Goal: Information Seeking & Learning: Learn about a topic

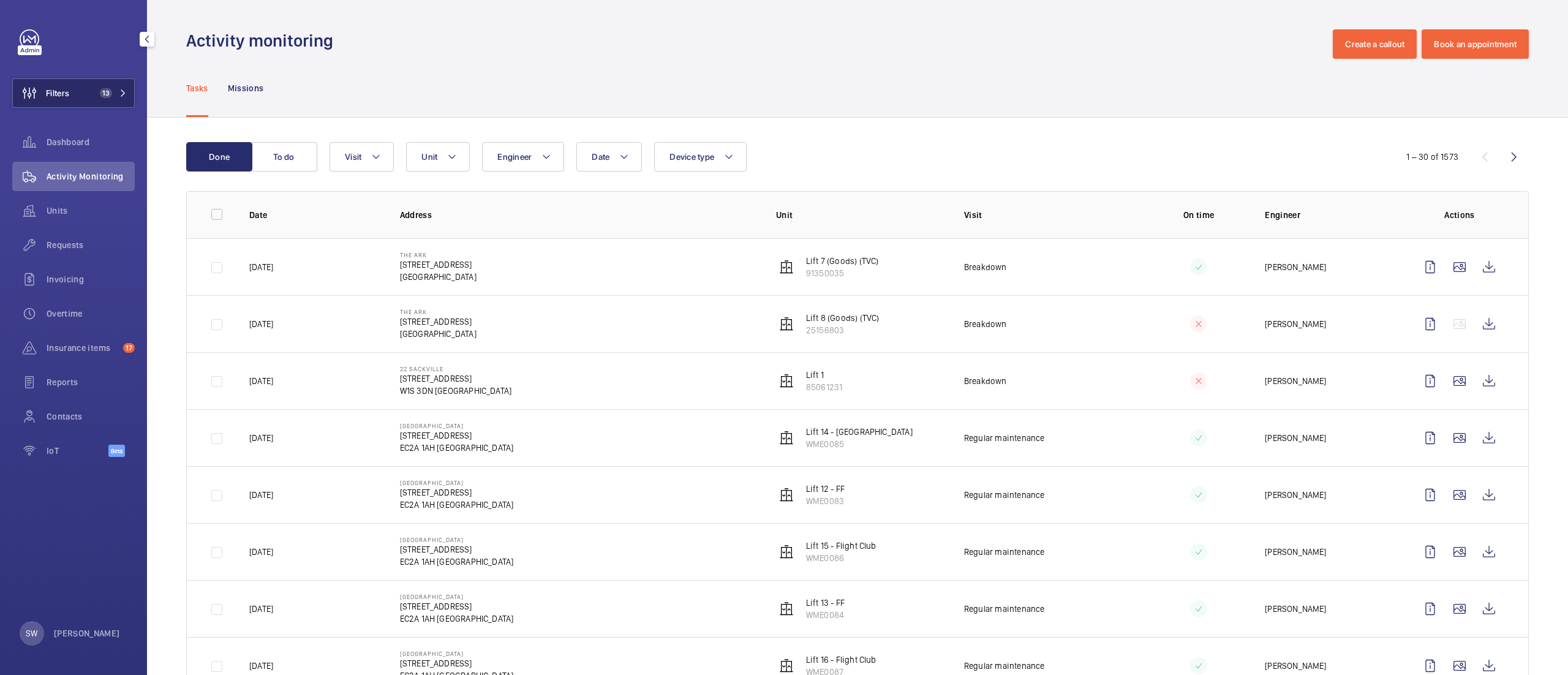
click at [118, 80] on button "Filters 13" at bounding box center [73, 93] width 123 height 29
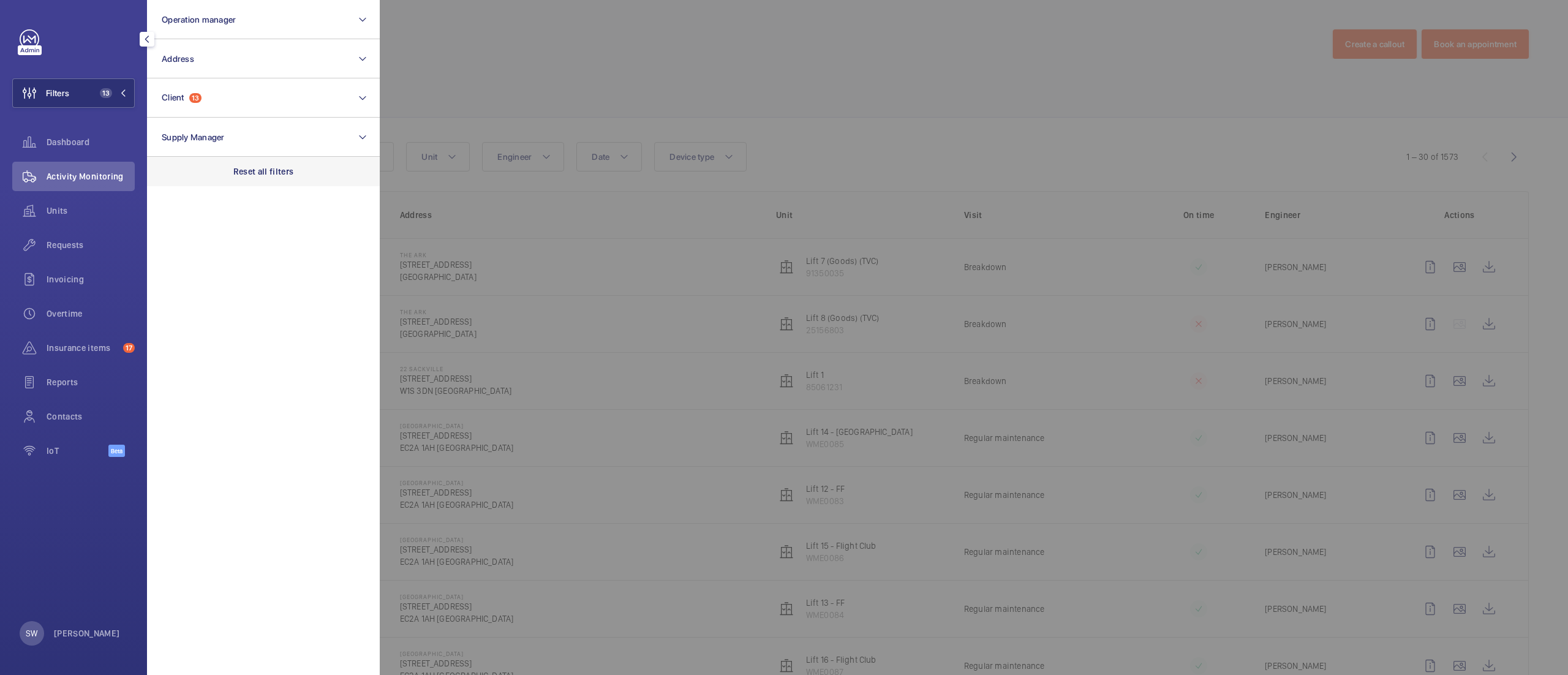
click at [245, 174] on p "Reset all filters" at bounding box center [263, 171] width 60 height 12
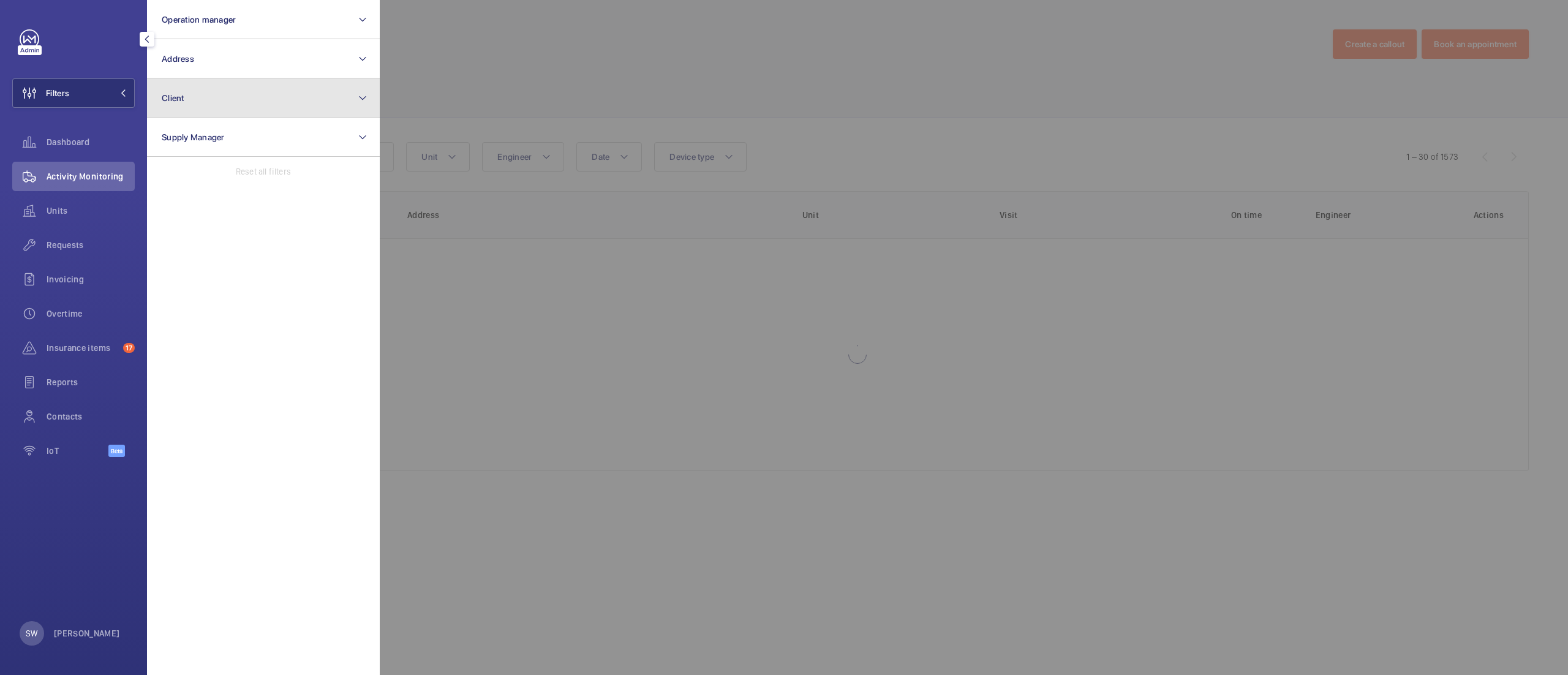
click at [248, 109] on button "Client" at bounding box center [263, 98] width 233 height 39
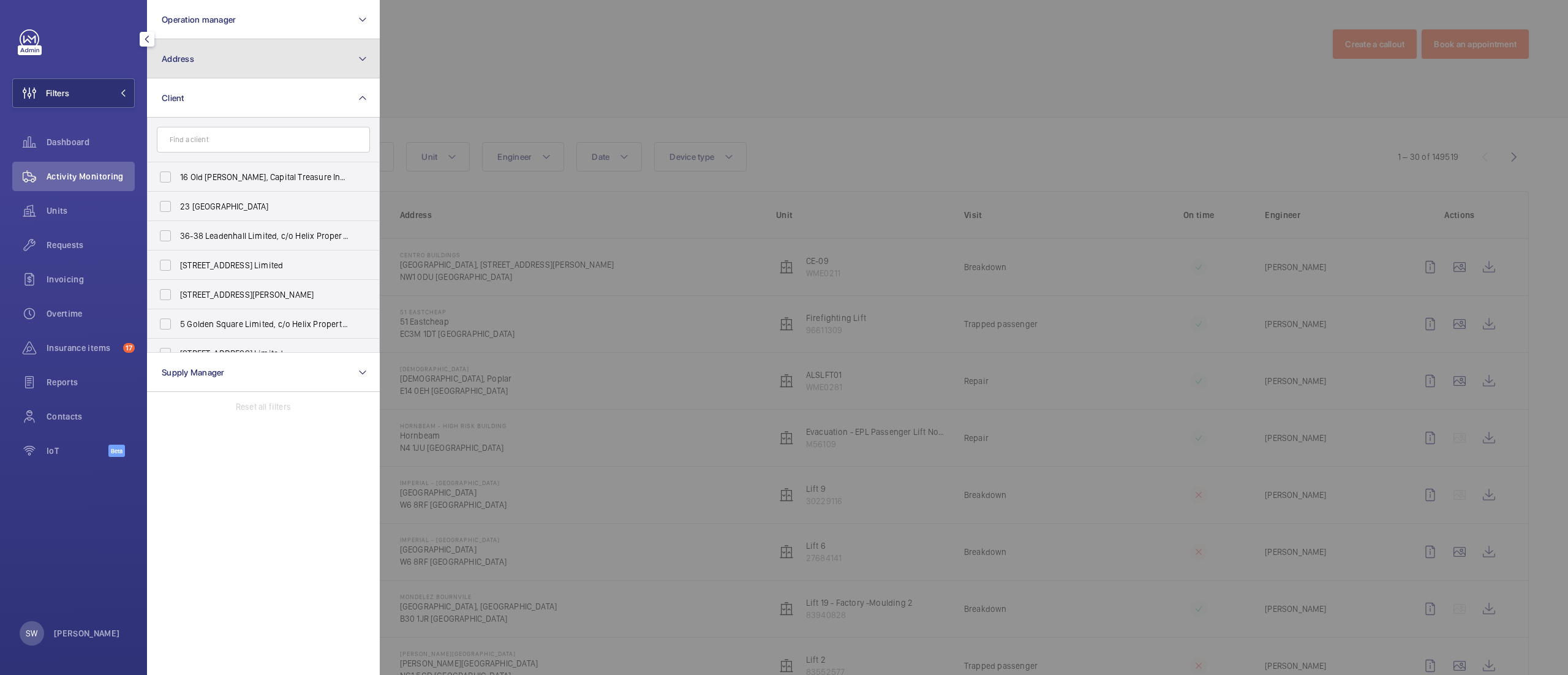
click at [248, 52] on button "Address" at bounding box center [263, 59] width 233 height 39
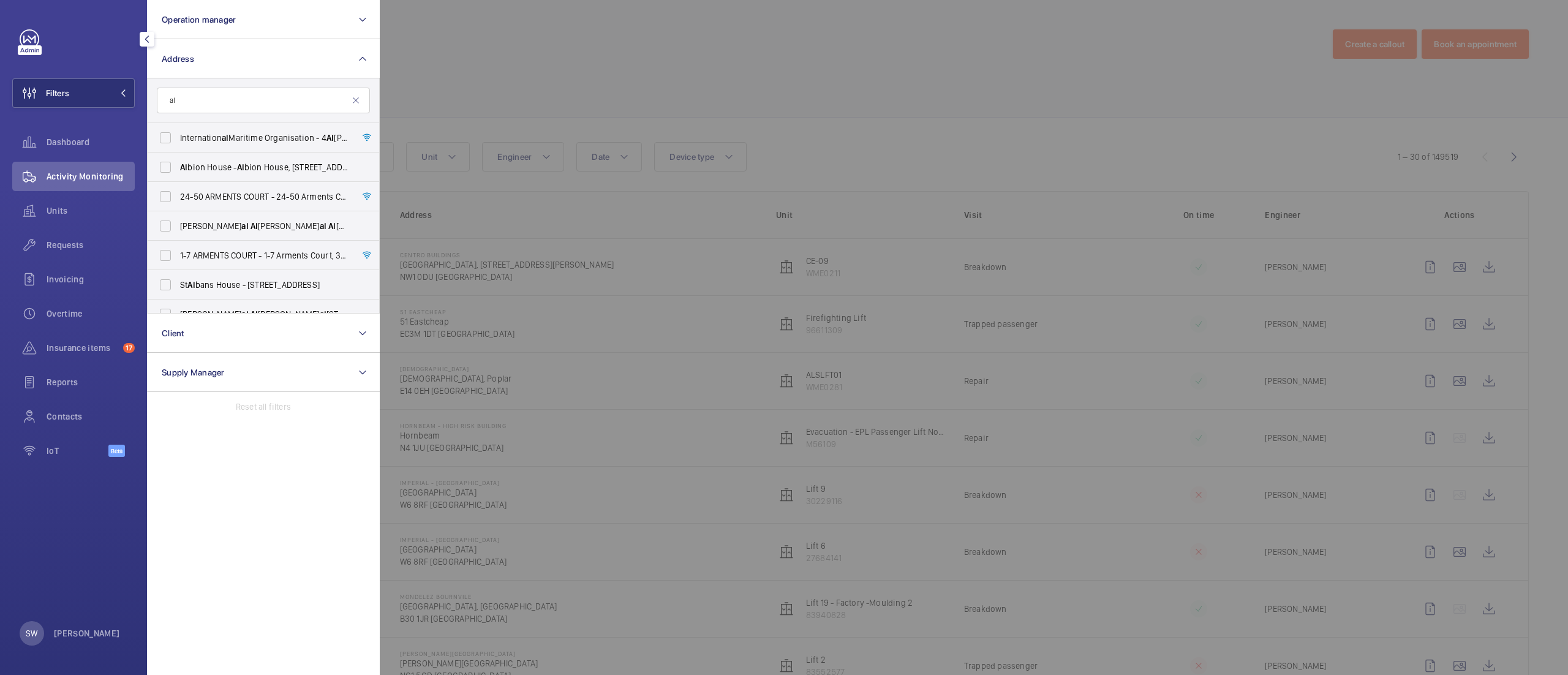
type input "a"
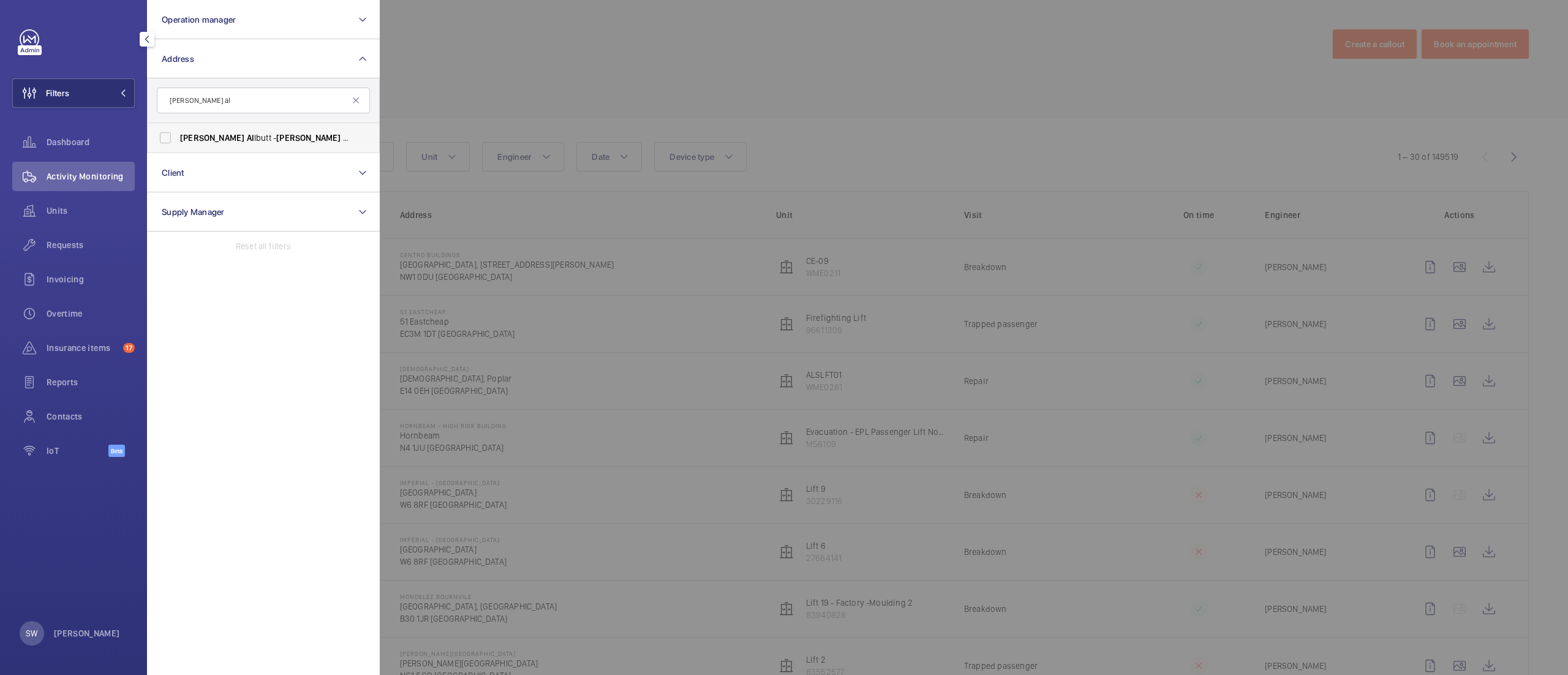
type input "[PERSON_NAME] al"
click at [276, 142] on span "[PERSON_NAME]" at bounding box center [308, 137] width 65 height 9
click at [177, 142] on input "[PERSON_NAME] Al lbutt - [PERSON_NAME] Al lbutt Building, [GEOGRAPHIC_DATA]" at bounding box center [166, 138] width 25 height 25
checkbox input "true"
click at [735, 68] on div at bounding box center [1164, 337] width 1568 height 675
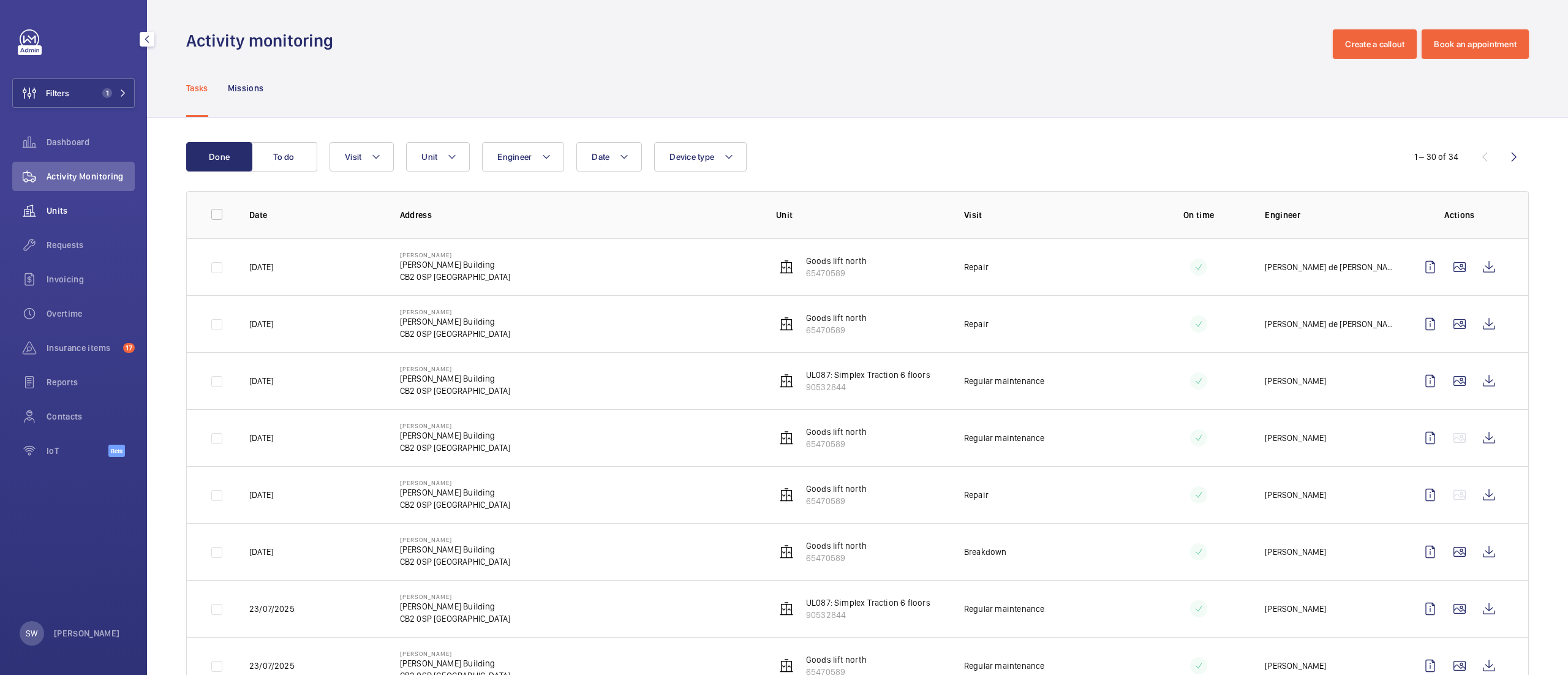
click at [119, 209] on span "Units" at bounding box center [90, 211] width 88 height 12
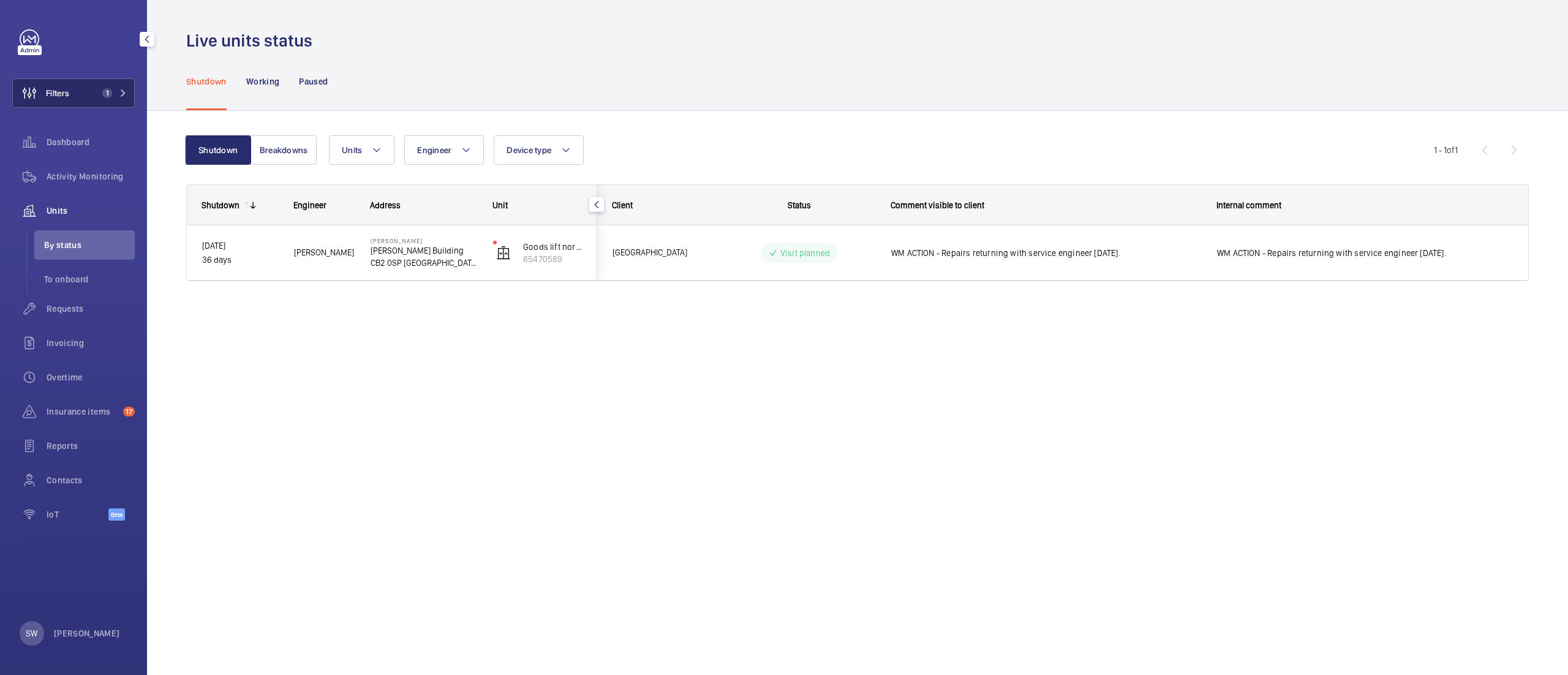
click at [113, 87] on button "Filters 1" at bounding box center [73, 93] width 123 height 29
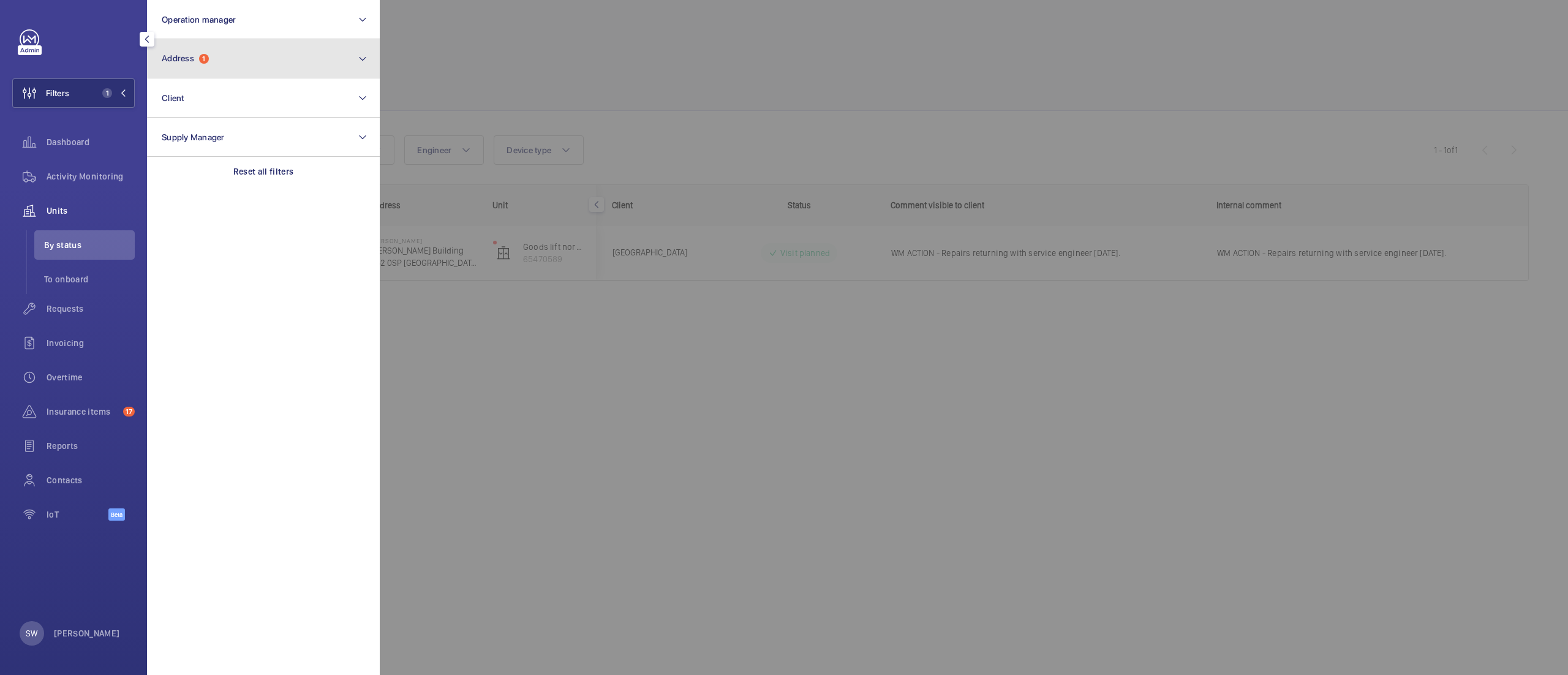
click at [295, 63] on button "Address 1" at bounding box center [263, 59] width 233 height 39
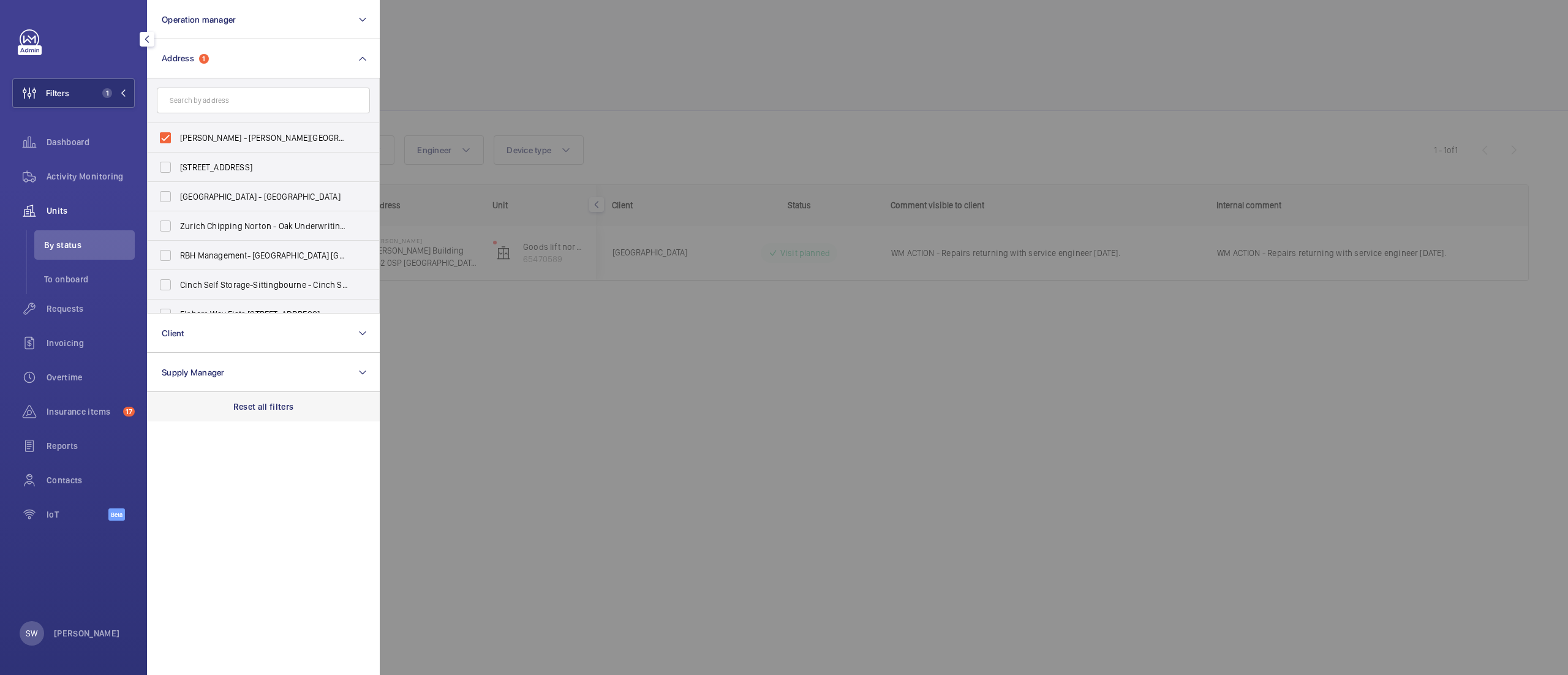
click at [280, 404] on p "Reset all filters" at bounding box center [263, 406] width 60 height 12
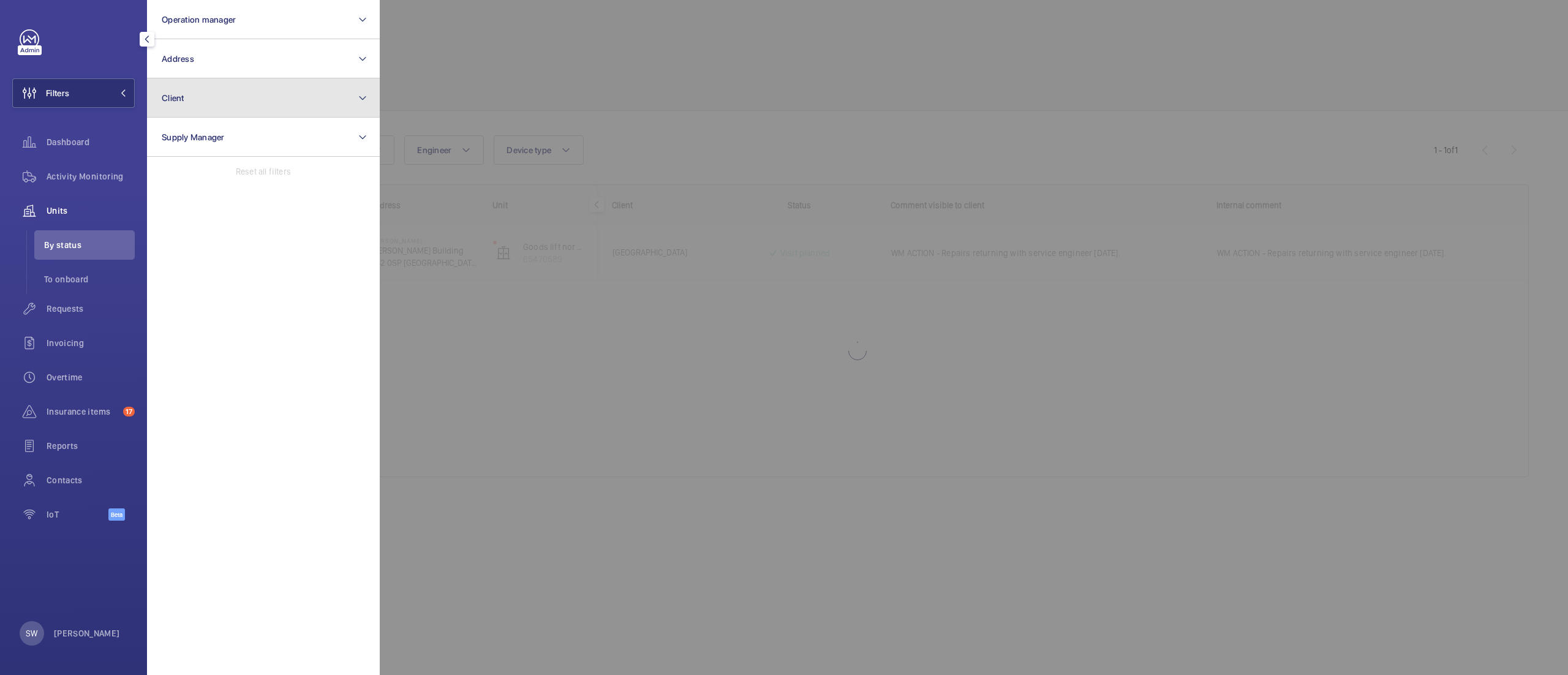
click at [251, 93] on button "Client" at bounding box center [263, 98] width 233 height 39
type input "uclh"
click at [211, 174] on span "CBRE GWS UCLH" at bounding box center [264, 177] width 169 height 12
click at [177, 174] on input "CBRE GWS UCLH" at bounding box center [166, 177] width 25 height 25
checkbox input "true"
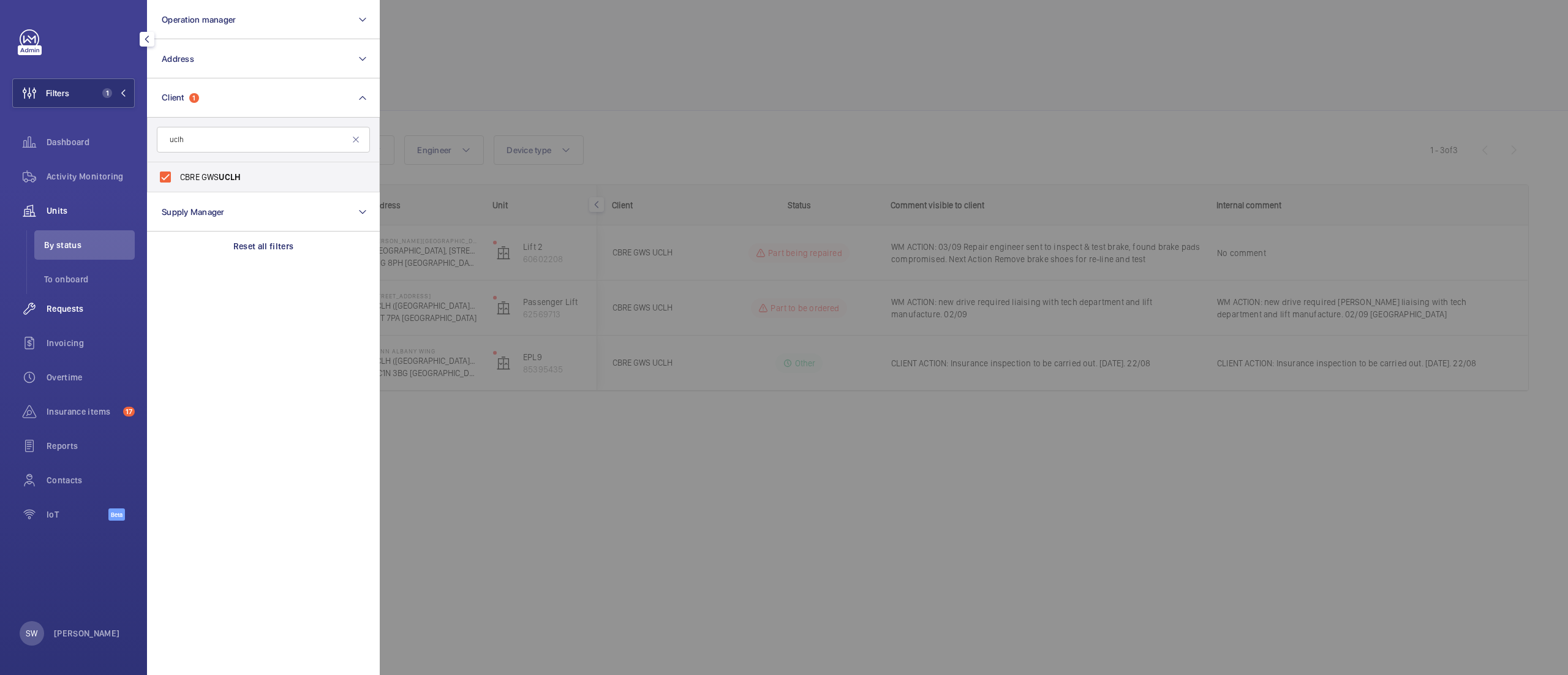
click at [62, 305] on span "Requests" at bounding box center [90, 308] width 88 height 12
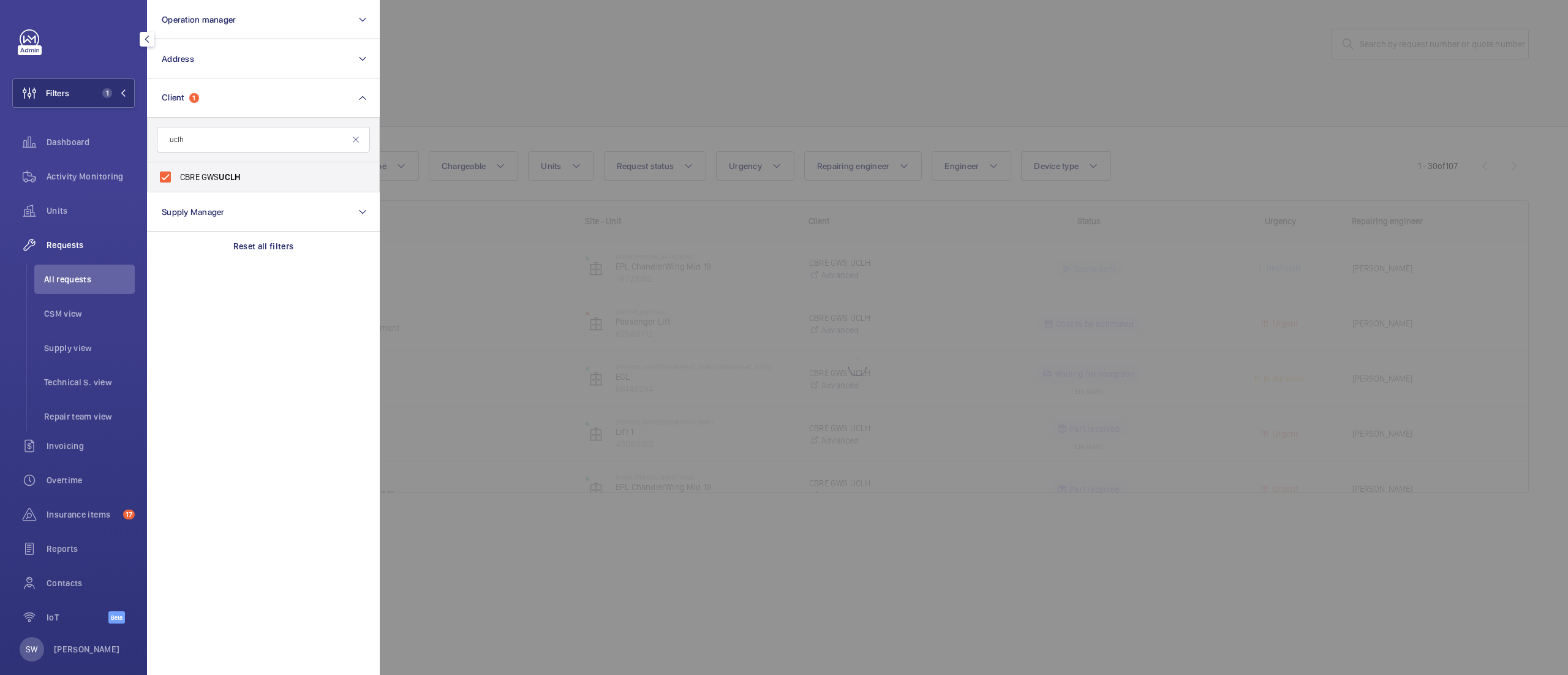
click at [650, 93] on div at bounding box center [1164, 337] width 1568 height 675
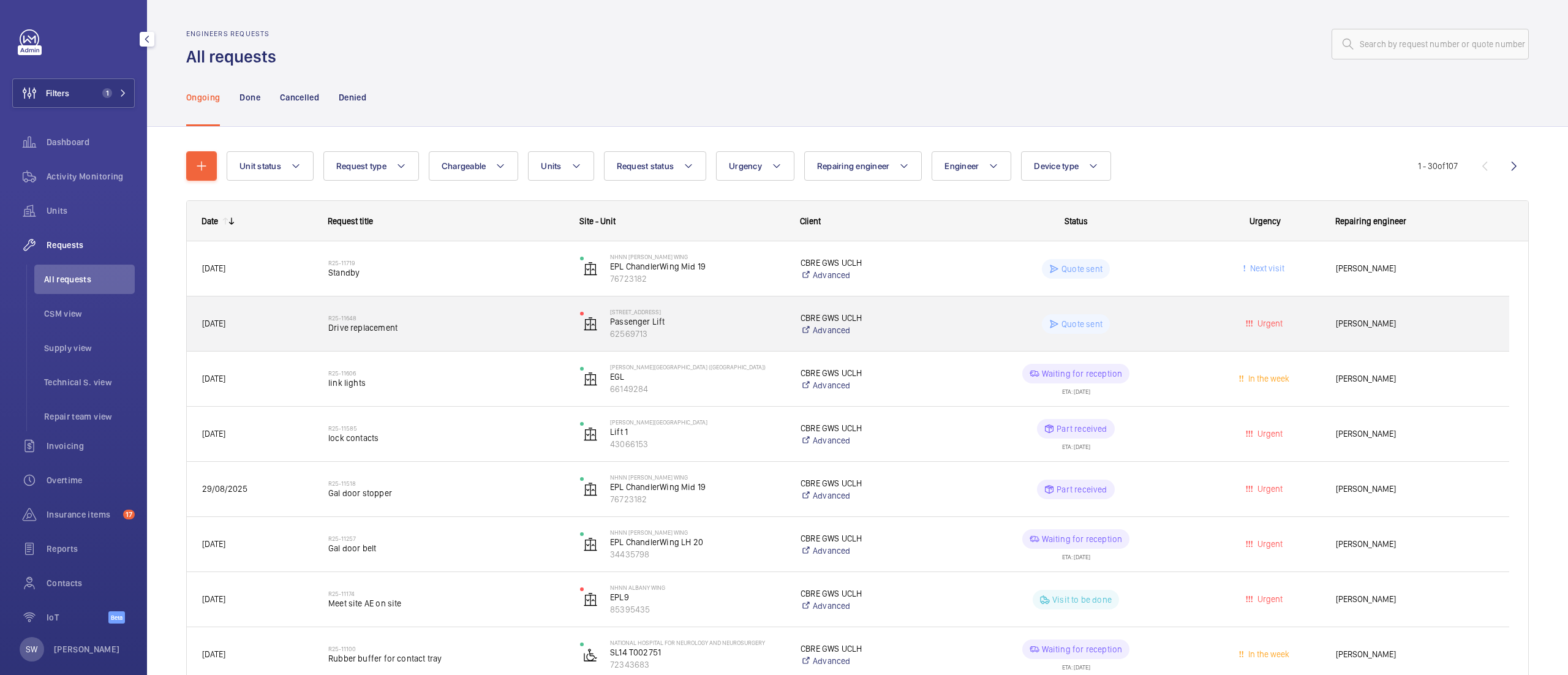
click at [486, 331] on span "Drive replacement" at bounding box center [446, 328] width 236 height 12
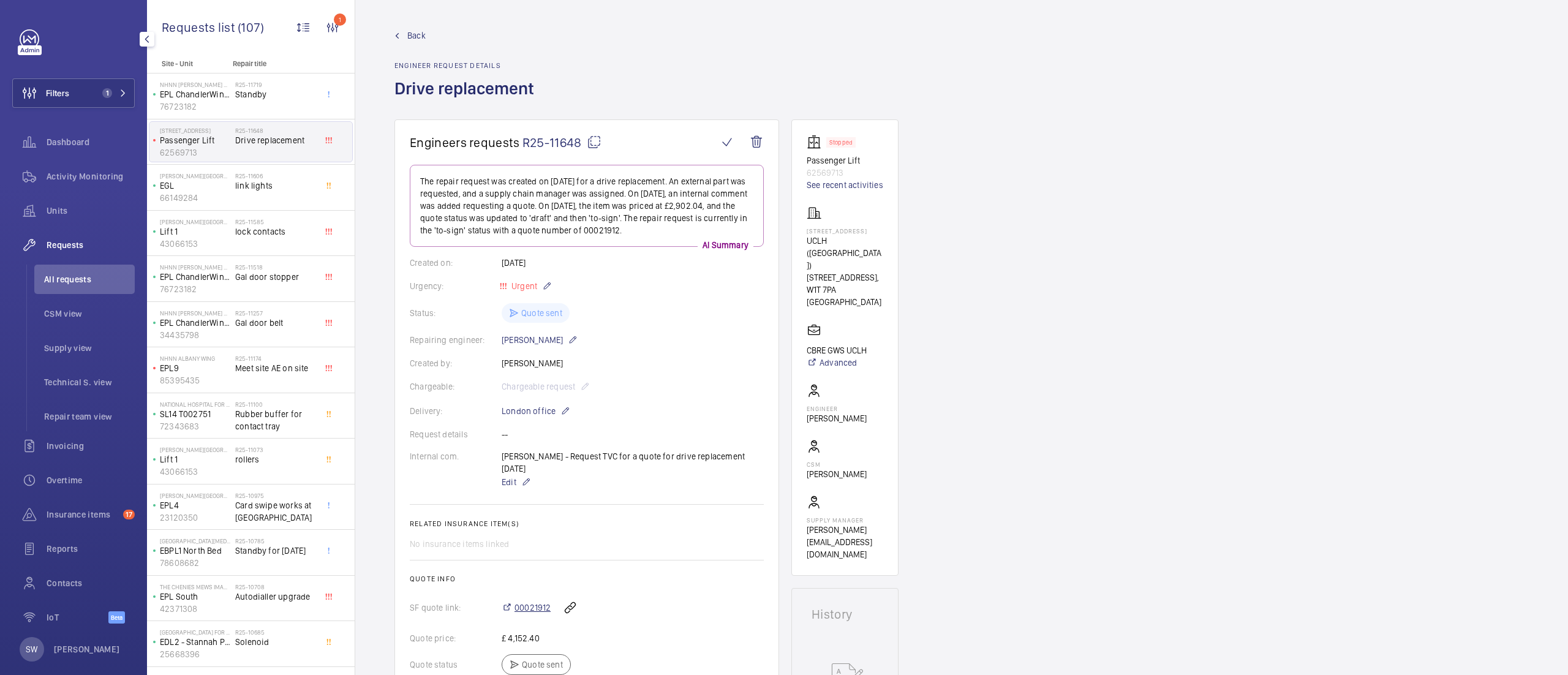
click at [530, 602] on span "00021912" at bounding box center [533, 607] width 36 height 12
click at [57, 110] on div "Filters 1 Dashboard Activity Monitoring Units Requests All requests CSM view Su…" at bounding box center [73, 333] width 123 height 607
click at [67, 90] on span "Filters" at bounding box center [57, 93] width 23 height 12
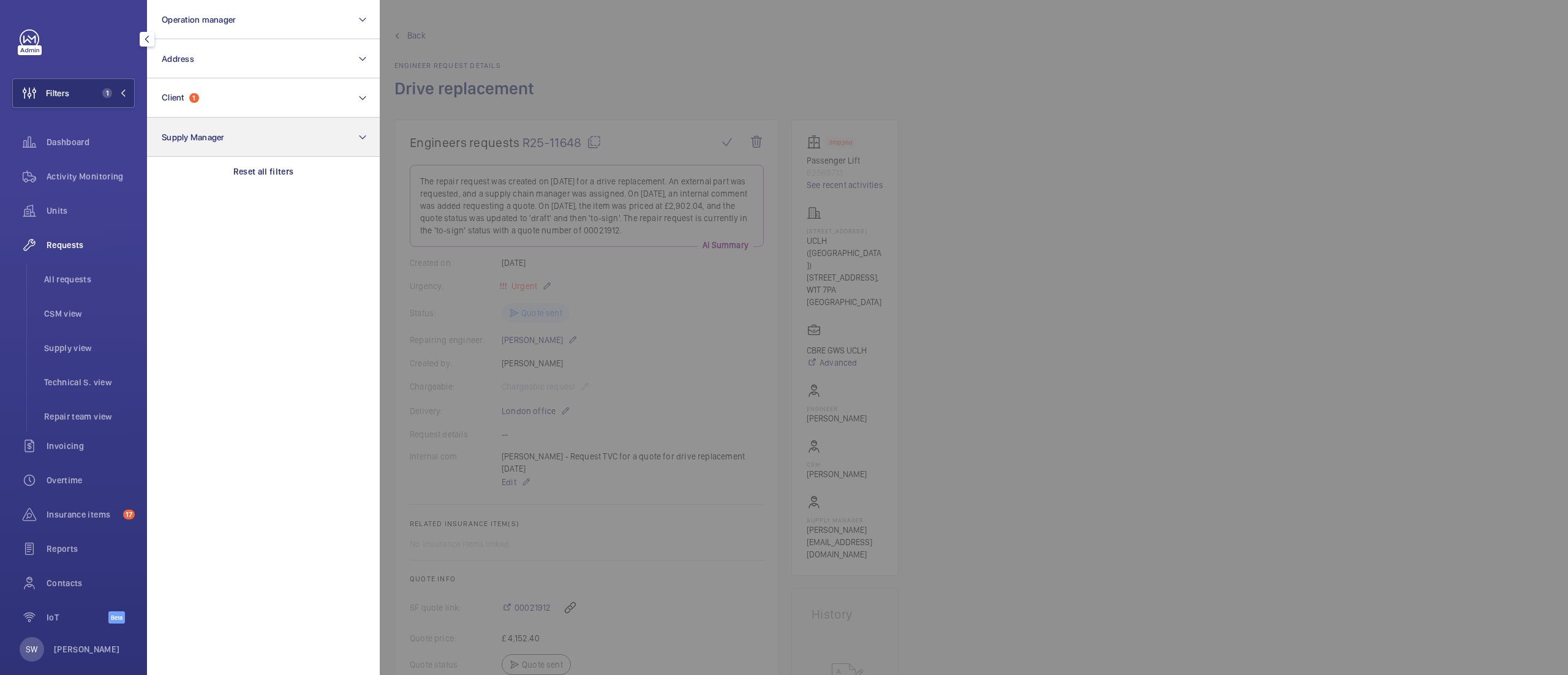
drag, startPoint x: 299, startPoint y: 173, endPoint x: 266, endPoint y: 141, distance: 46.0
click at [299, 171] on div "Reset all filters" at bounding box center [263, 171] width 233 height 29
click at [243, 108] on button "Client" at bounding box center [263, 98] width 233 height 39
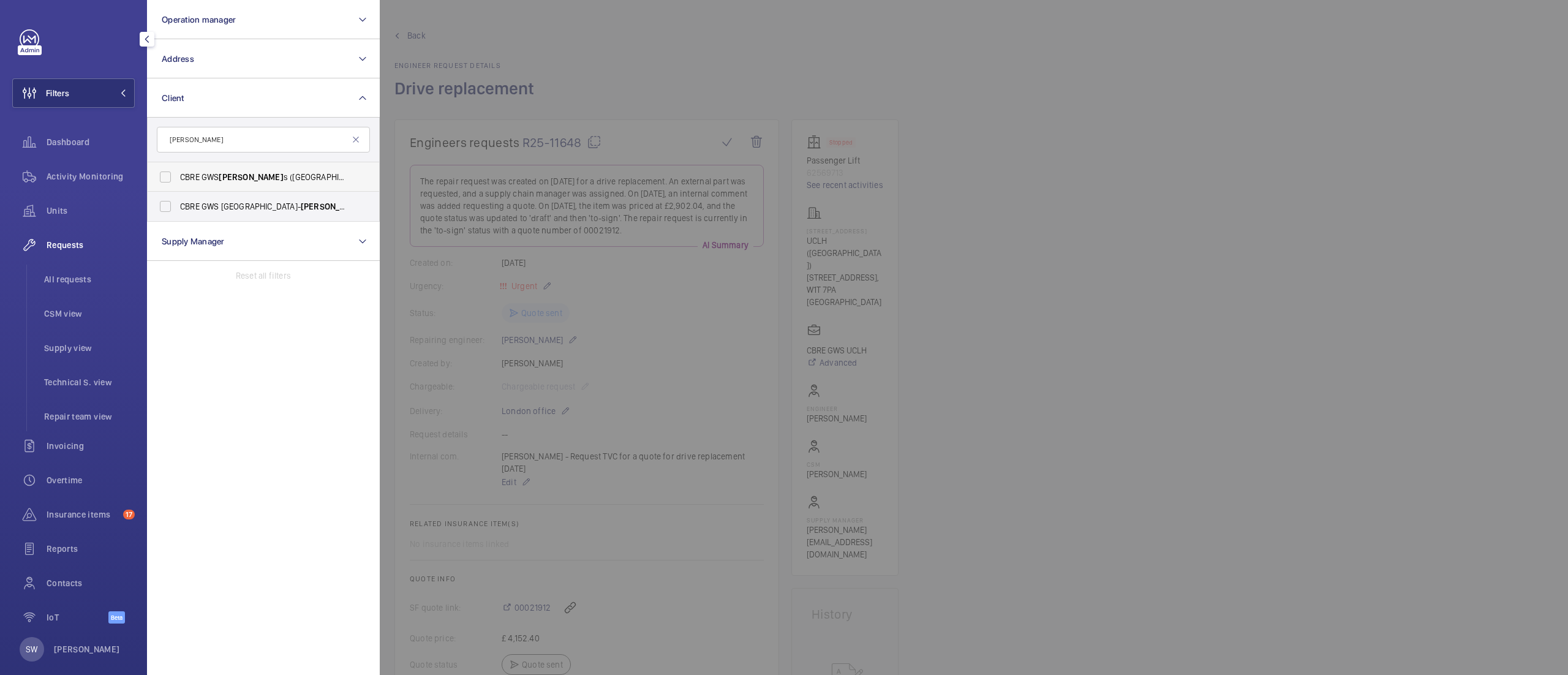
type input "[PERSON_NAME]"
click at [209, 177] on span "CBRE GWS [PERSON_NAME] s ([GEOGRAPHIC_DATA])" at bounding box center [264, 177] width 169 height 12
click at [177, 177] on input "CBRE GWS [PERSON_NAME] s ([GEOGRAPHIC_DATA])" at bounding box center [166, 177] width 25 height 25
checkbox input "true"
click at [87, 550] on span "Reports" at bounding box center [90, 549] width 88 height 12
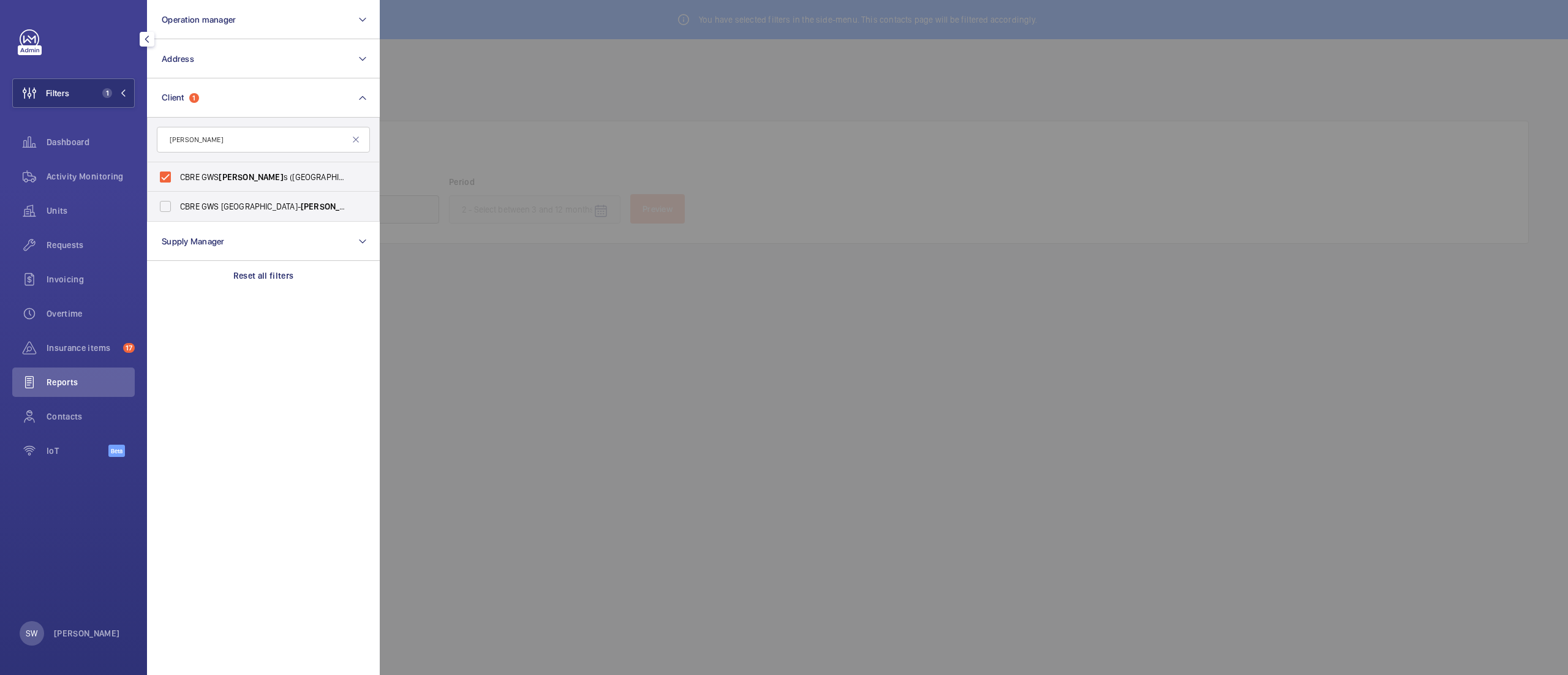
click at [815, 198] on div at bounding box center [1164, 337] width 1568 height 675
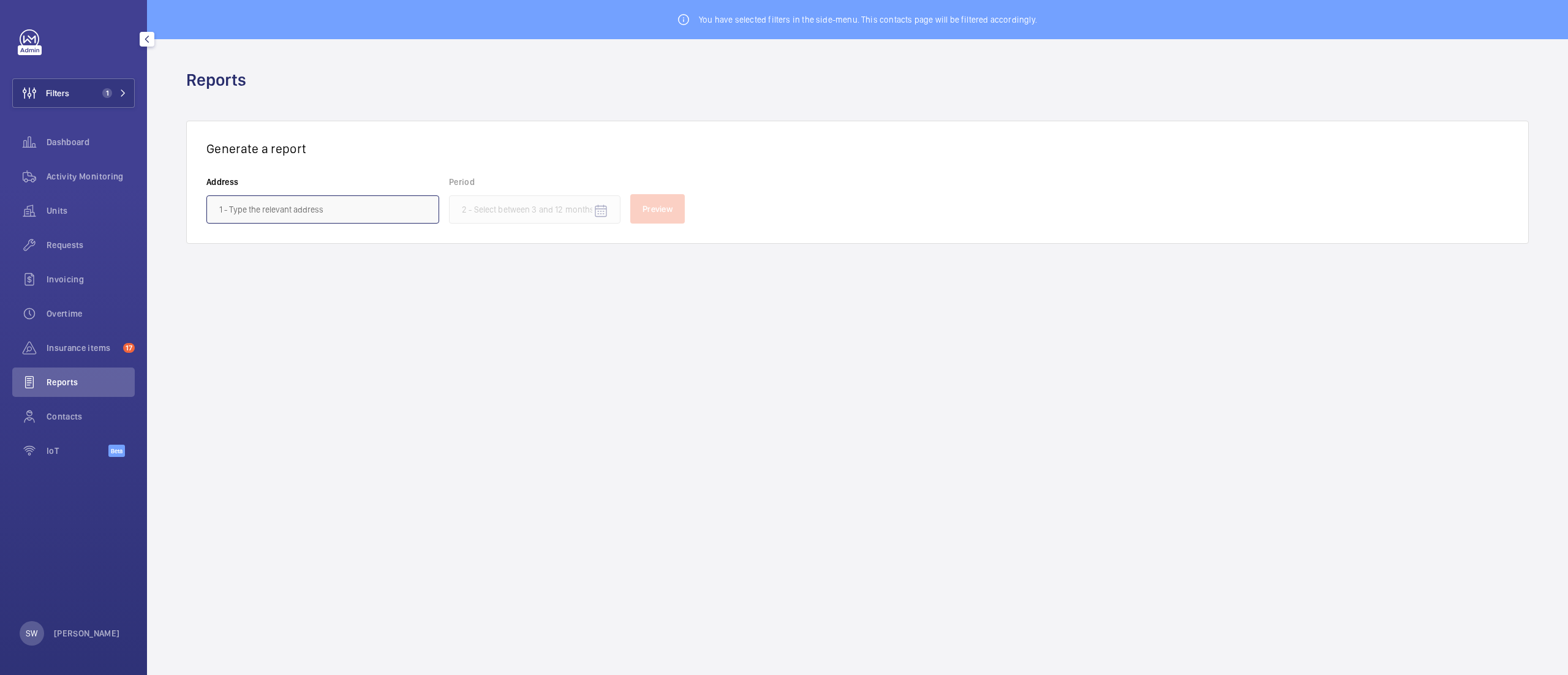
click at [312, 202] on input "text" at bounding box center [323, 209] width 233 height 28
click at [323, 248] on span "Schroders [GEOGRAPHIC_DATA] - [STREET_ADDRESS]" at bounding box center [318, 246] width 197 height 12
type input "Schroders [GEOGRAPHIC_DATA] - [STREET_ADDRESS]"
click at [517, 208] on input at bounding box center [535, 209] width 171 height 28
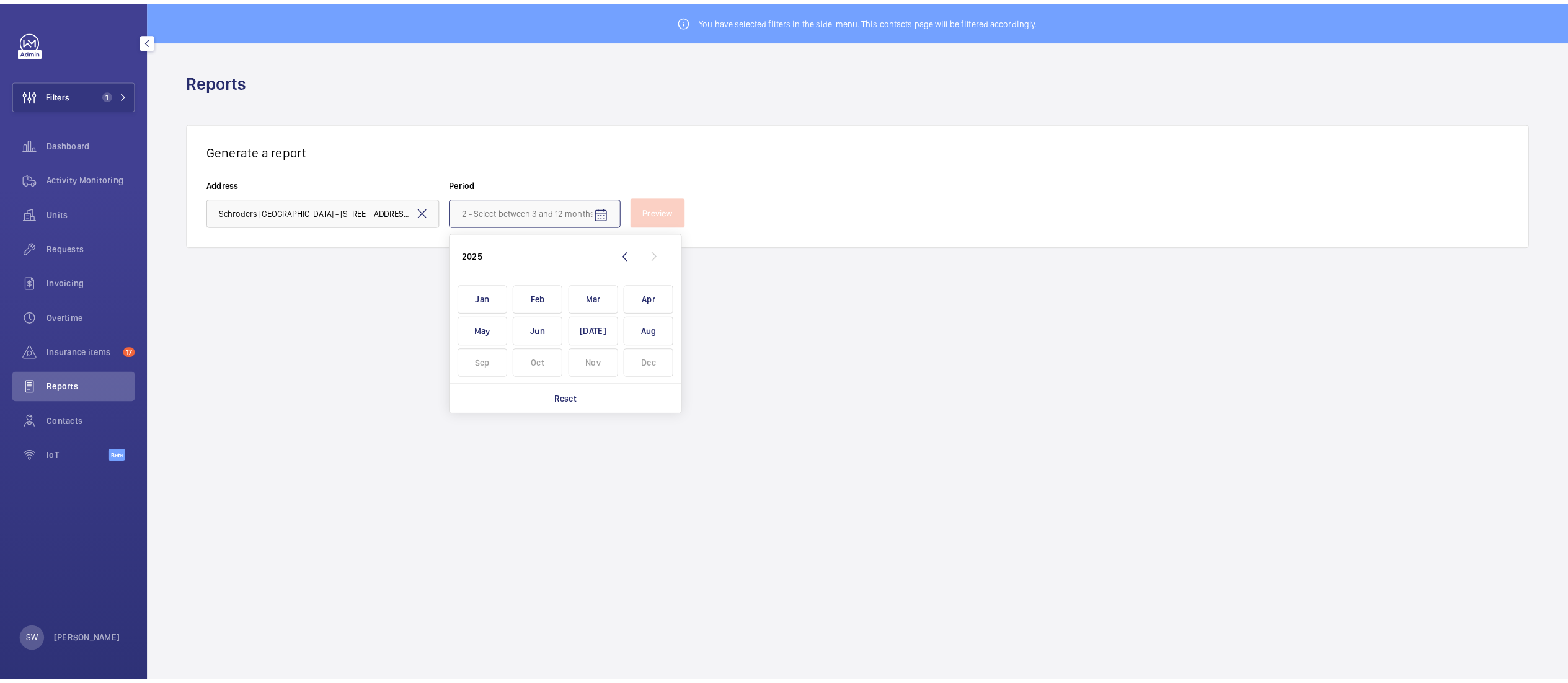
scroll to position [0, 0]
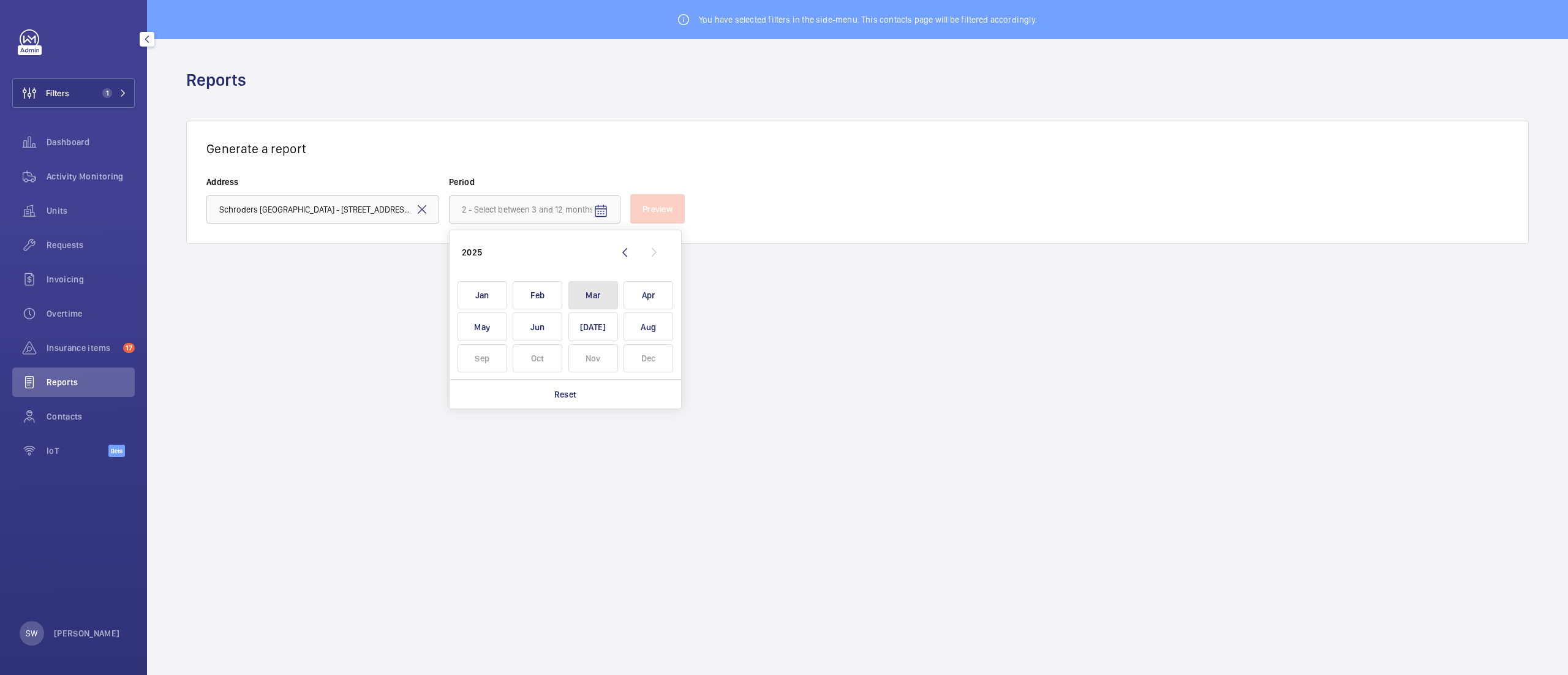
click at [588, 291] on span "Mar" at bounding box center [593, 296] width 49 height 29
click at [545, 289] on span "Feb" at bounding box center [538, 296] width 49 height 29
click at [579, 291] on span "Mar" at bounding box center [593, 296] width 49 height 29
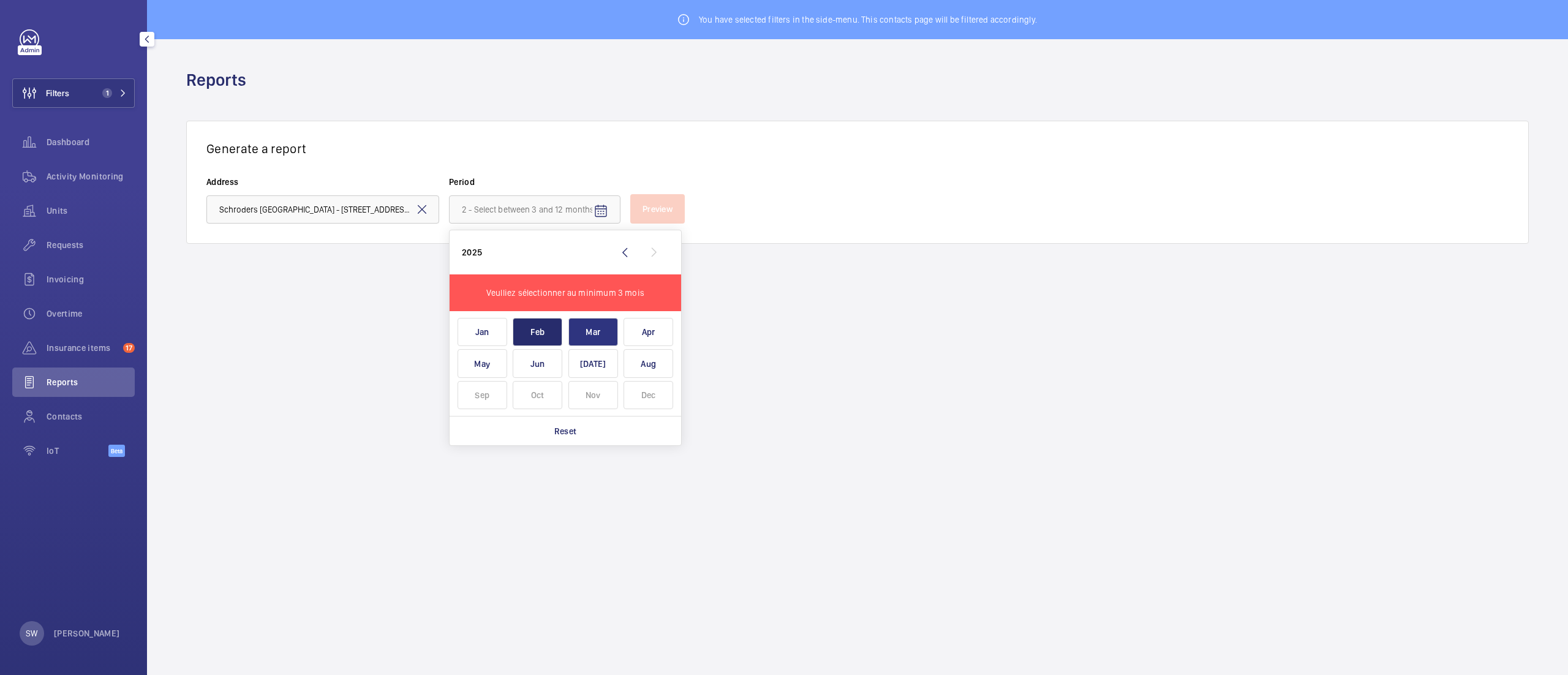
click at [579, 332] on span "Mar" at bounding box center [593, 333] width 49 height 29
click at [642, 371] on span "Aug" at bounding box center [648, 364] width 49 height 29
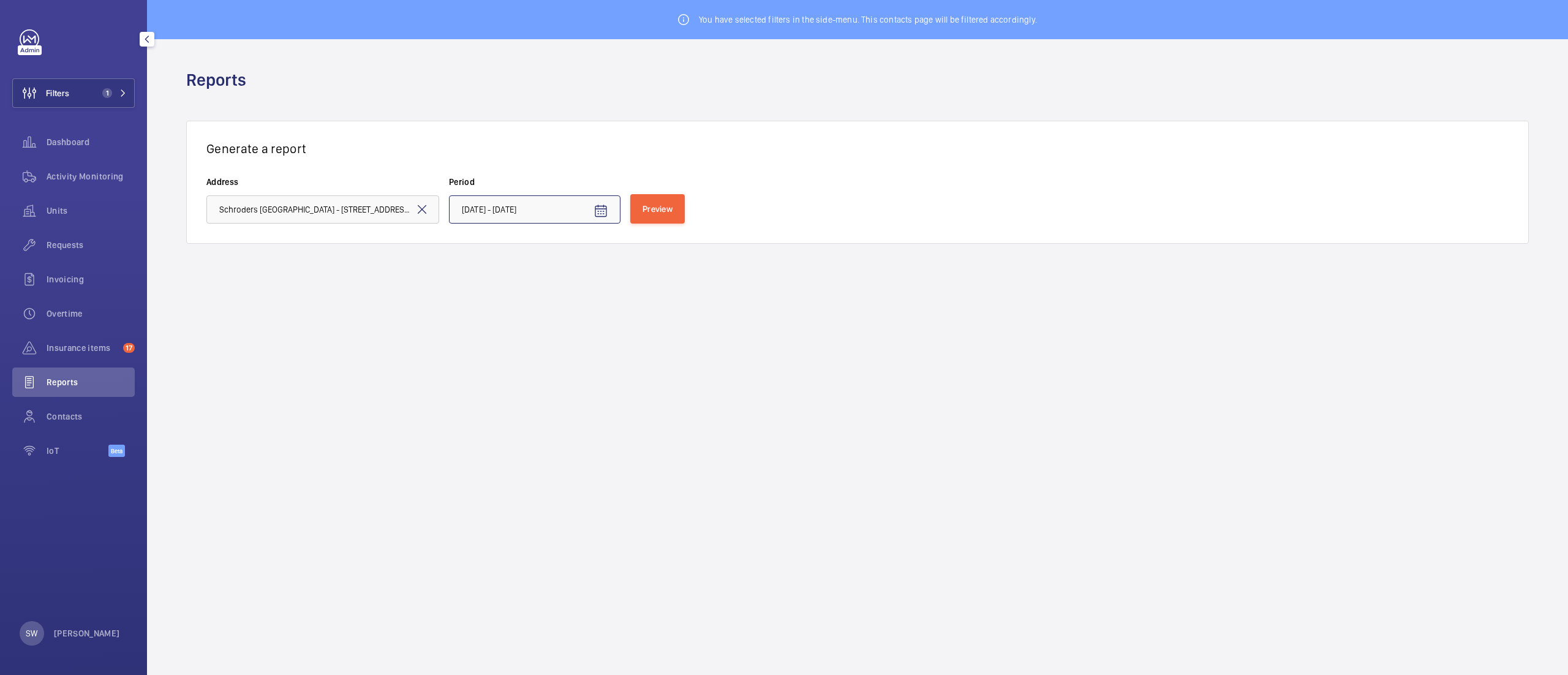
click at [527, 206] on input "[DATE] - [DATE]" at bounding box center [535, 209] width 171 height 28
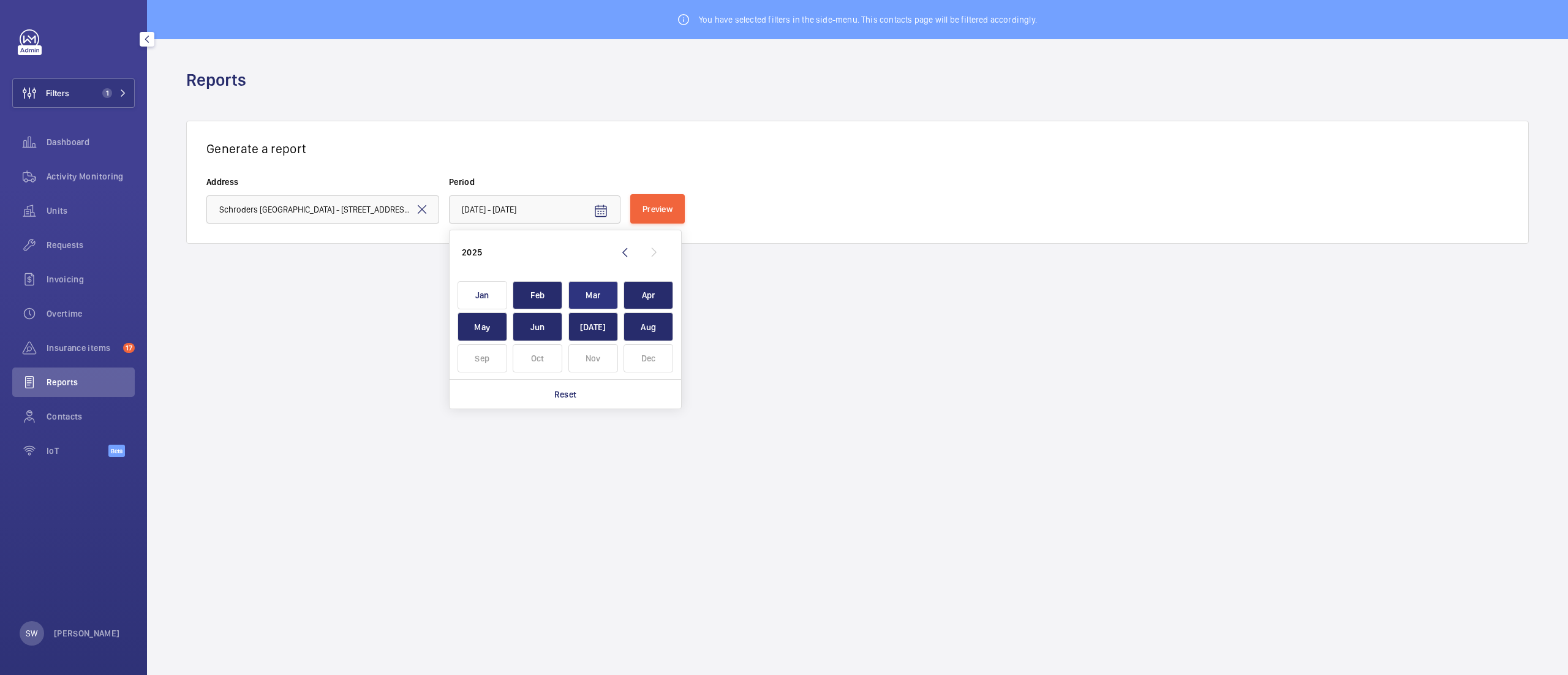
click at [583, 291] on span "Mar" at bounding box center [593, 296] width 49 height 29
click at [660, 334] on span "Aug" at bounding box center [648, 327] width 49 height 29
type input "[DATE] - [DATE]"
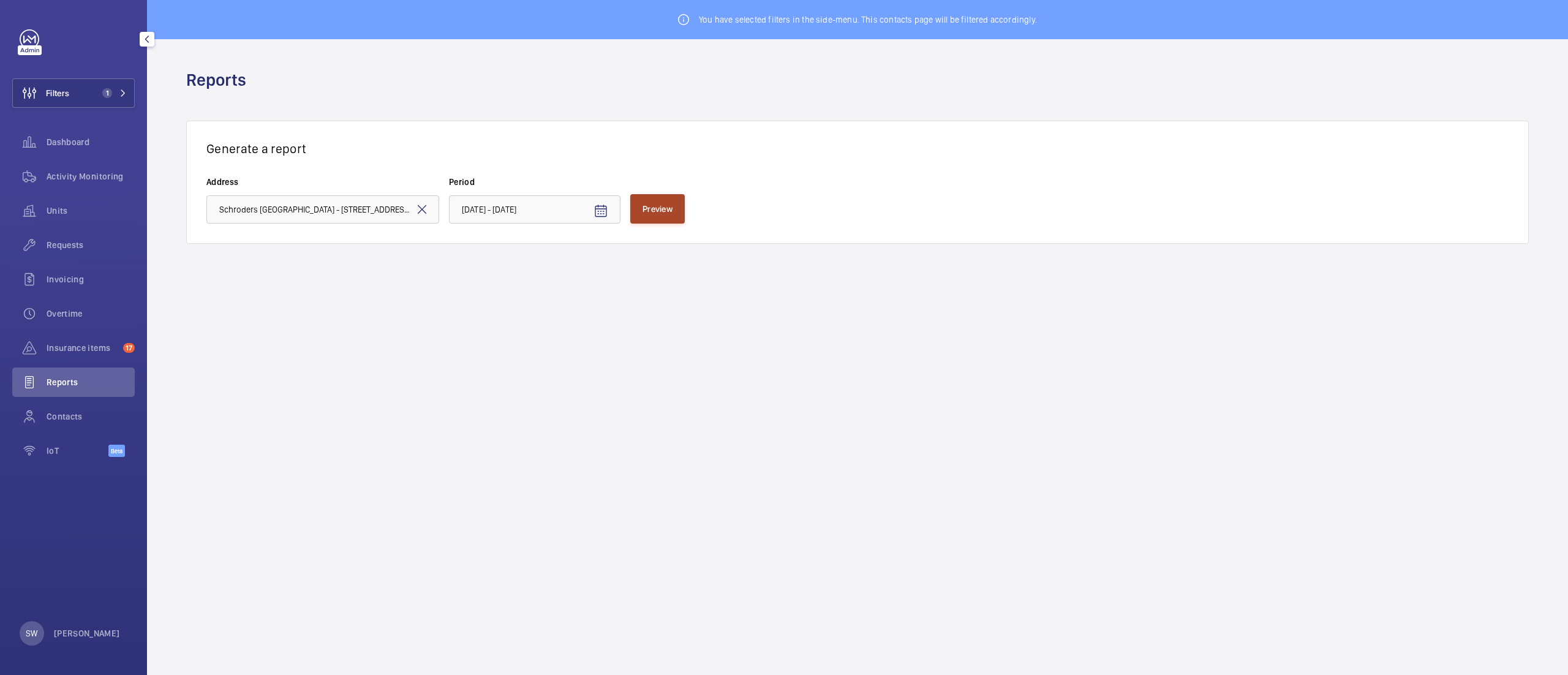
click at [666, 210] on span "Preview" at bounding box center [657, 209] width 30 height 9
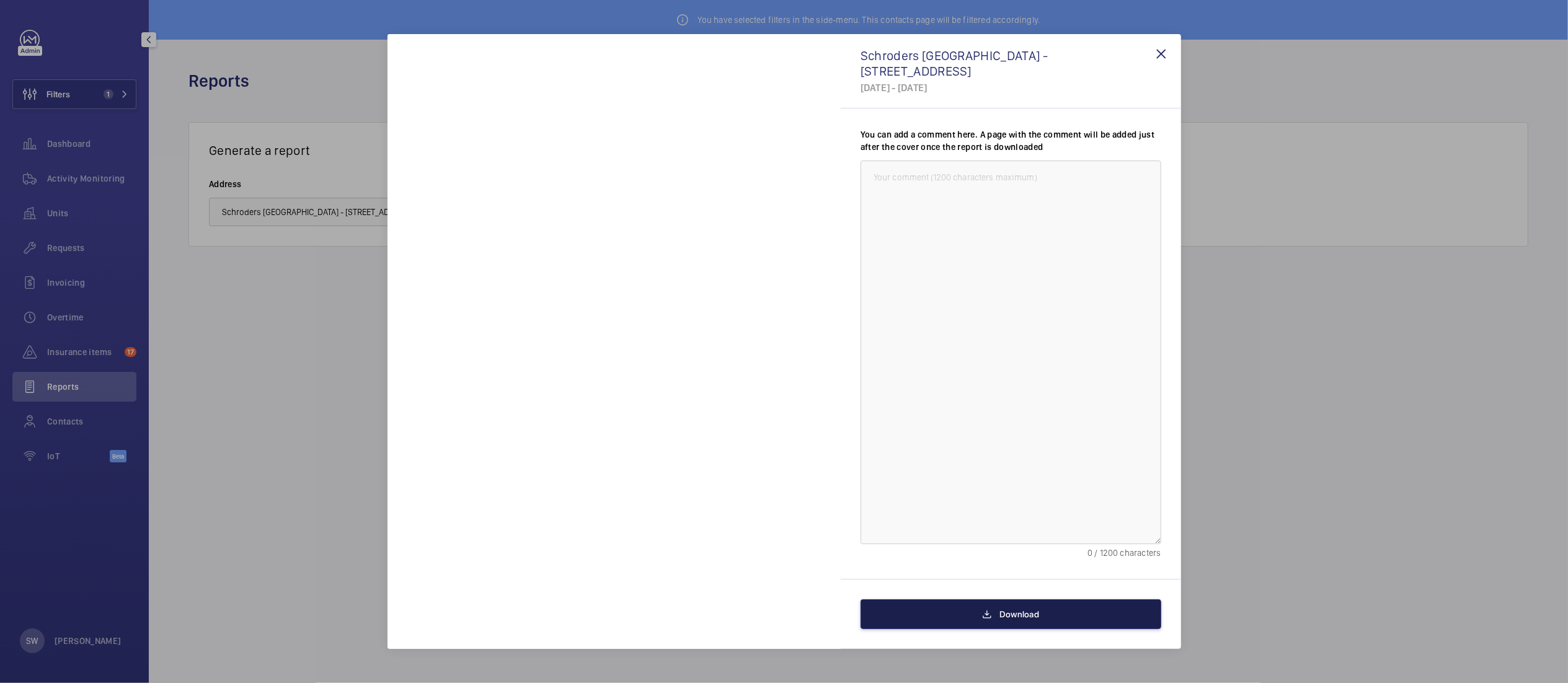
click at [1017, 612] on span "Download" at bounding box center [1019, 614] width 40 height 10
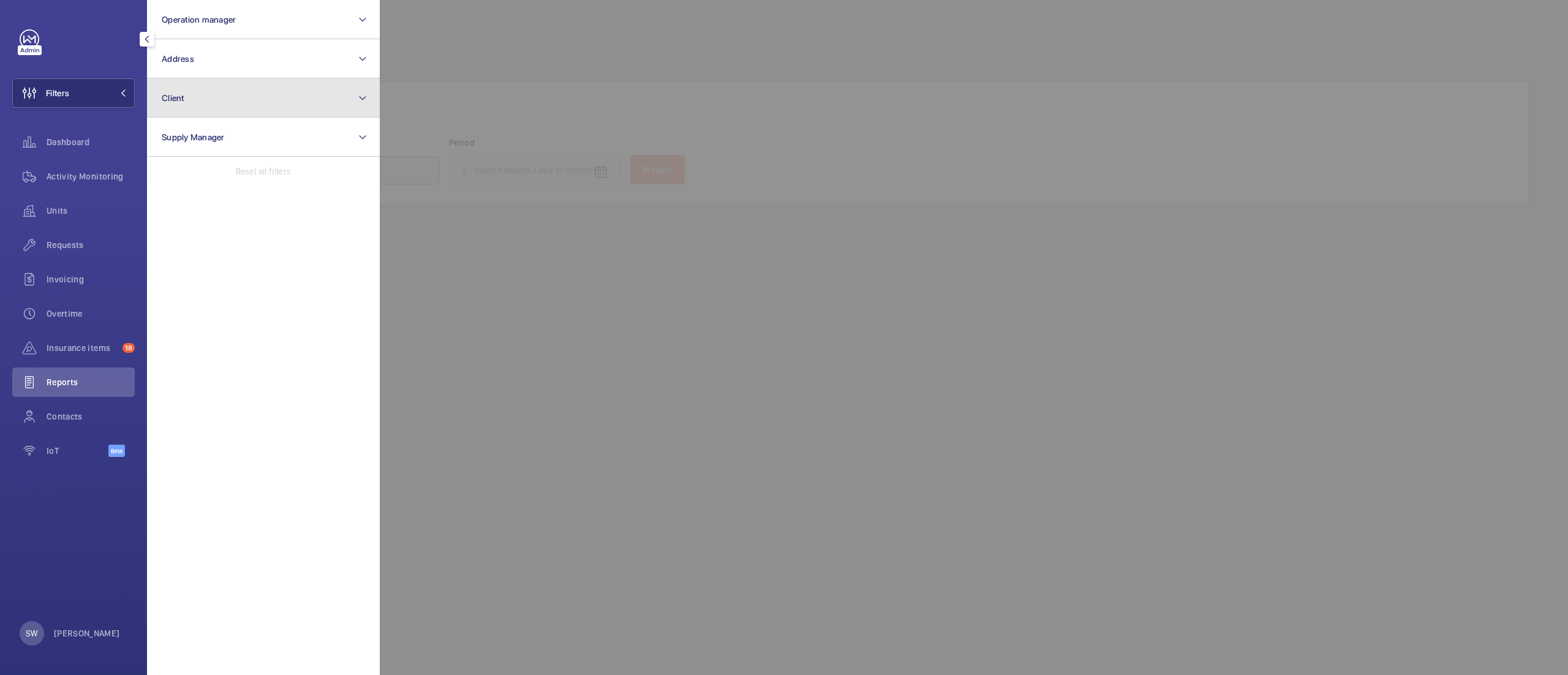
click at [231, 112] on button "Client" at bounding box center [263, 98] width 233 height 39
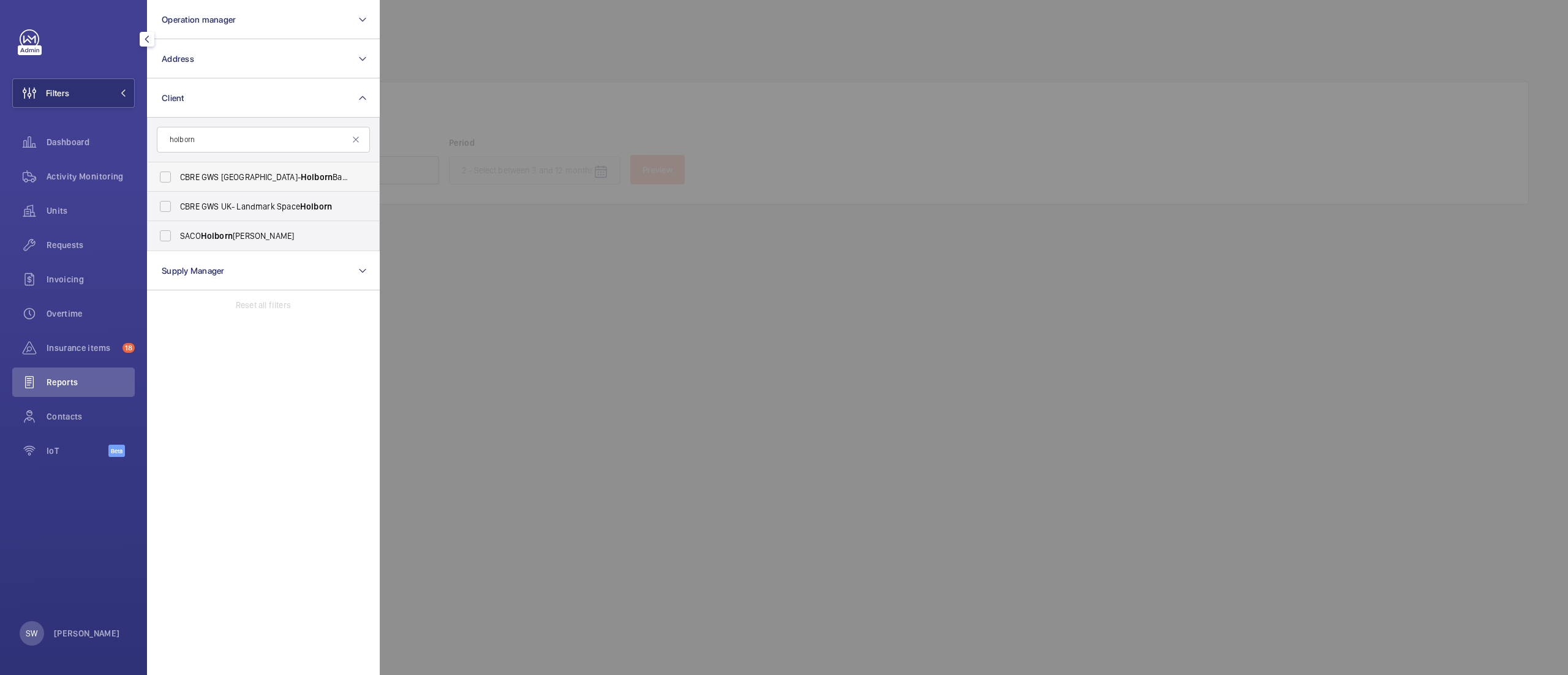
type input "holborn"
click at [301, 182] on span "Holborn" at bounding box center [317, 177] width 32 height 9
click at [177, 182] on input "CBRE GWS UK- Holborn Bars" at bounding box center [166, 177] width 25 height 25
checkbox input "true"
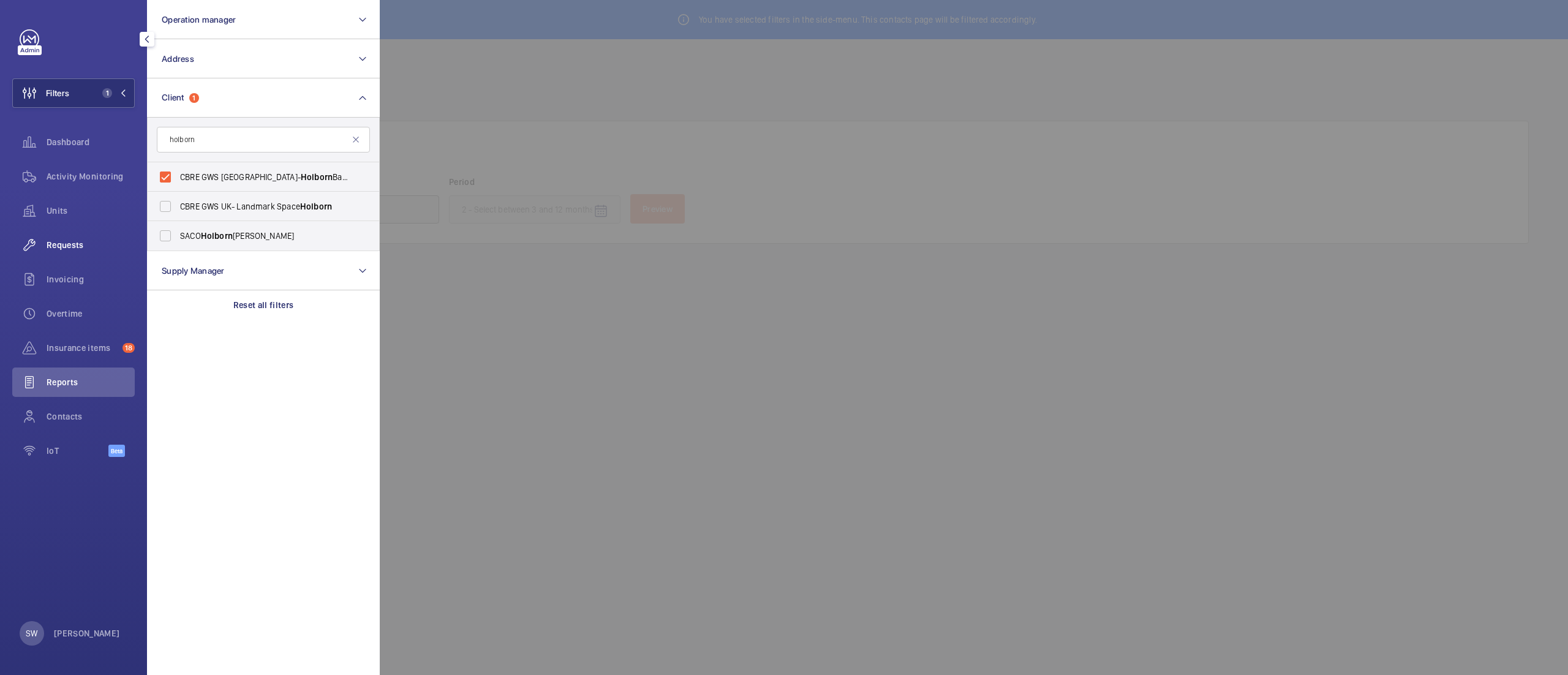
click at [92, 234] on div "Requests" at bounding box center [73, 245] width 123 height 29
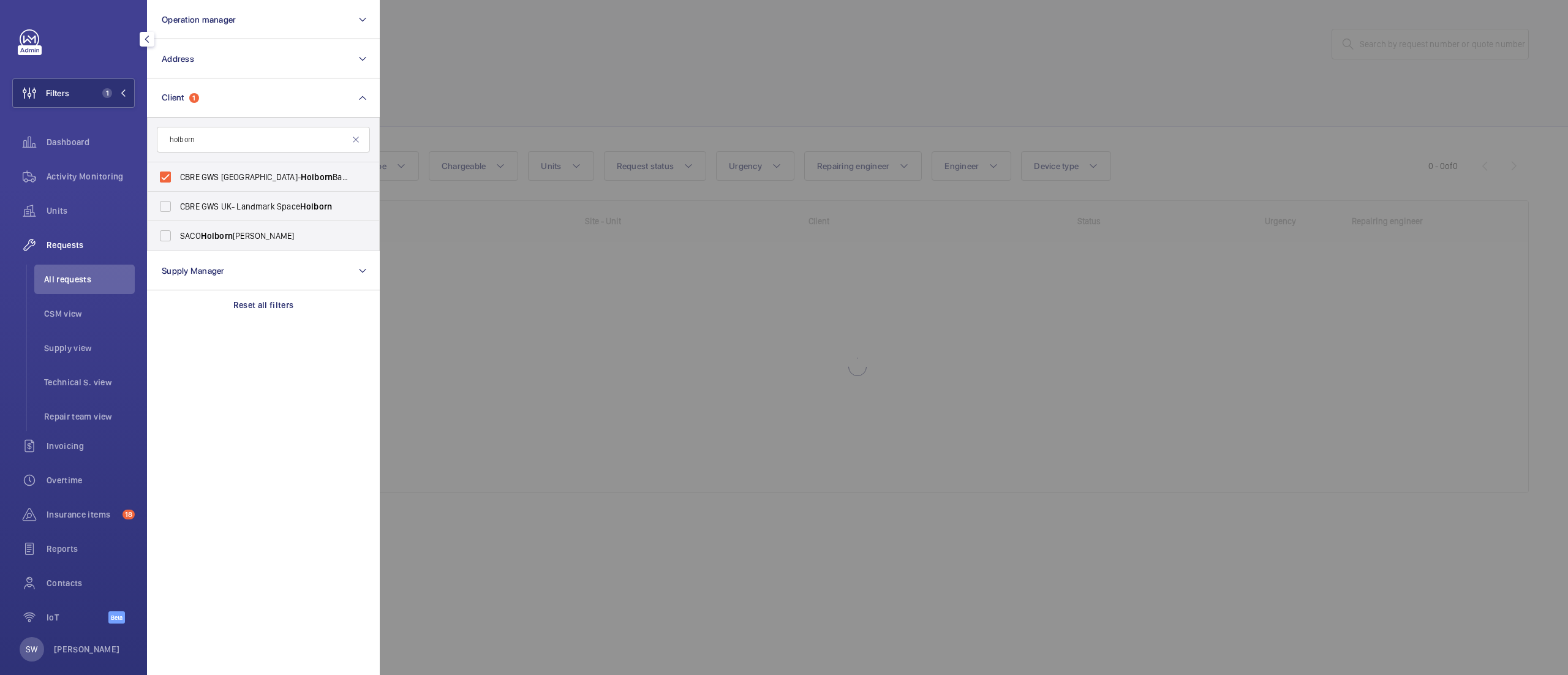
click at [735, 102] on div at bounding box center [1164, 337] width 1568 height 675
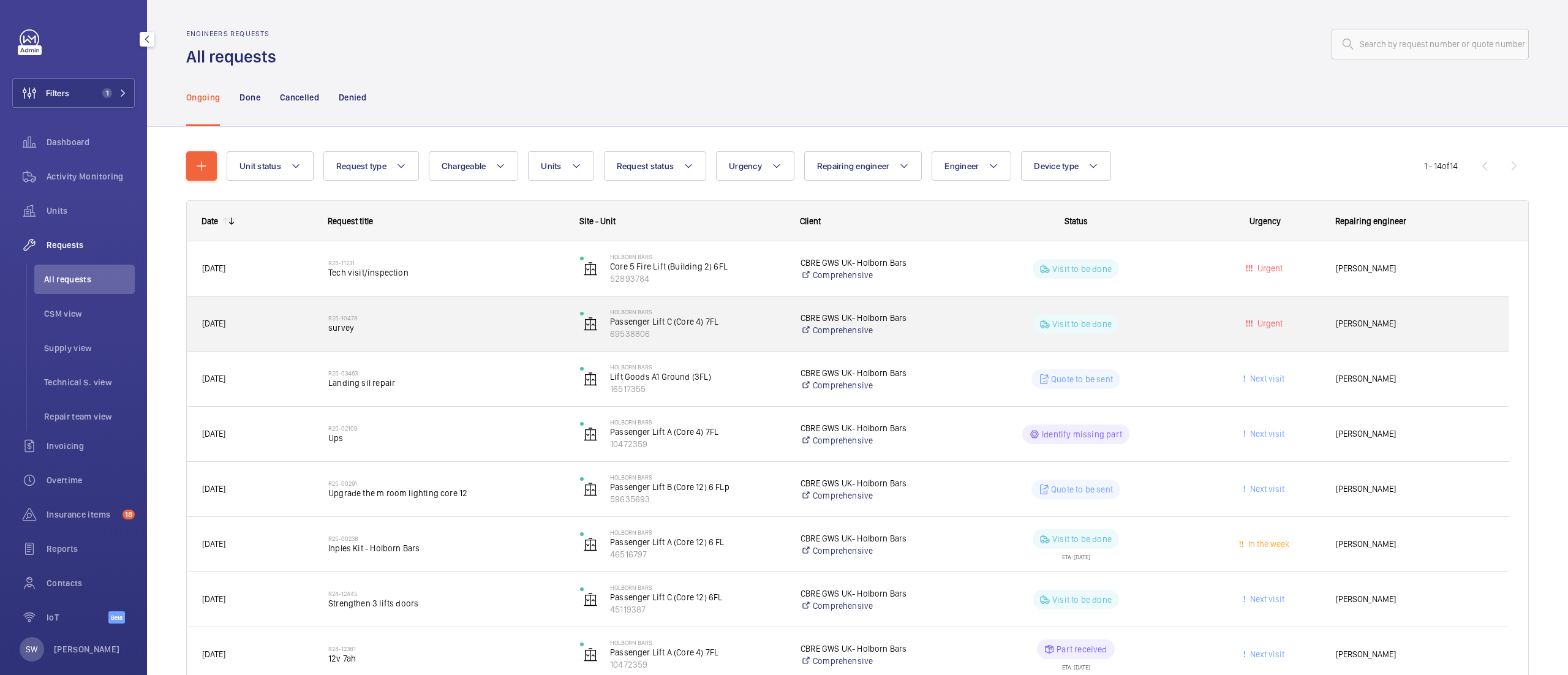
click at [469, 323] on span "survey" at bounding box center [446, 328] width 236 height 12
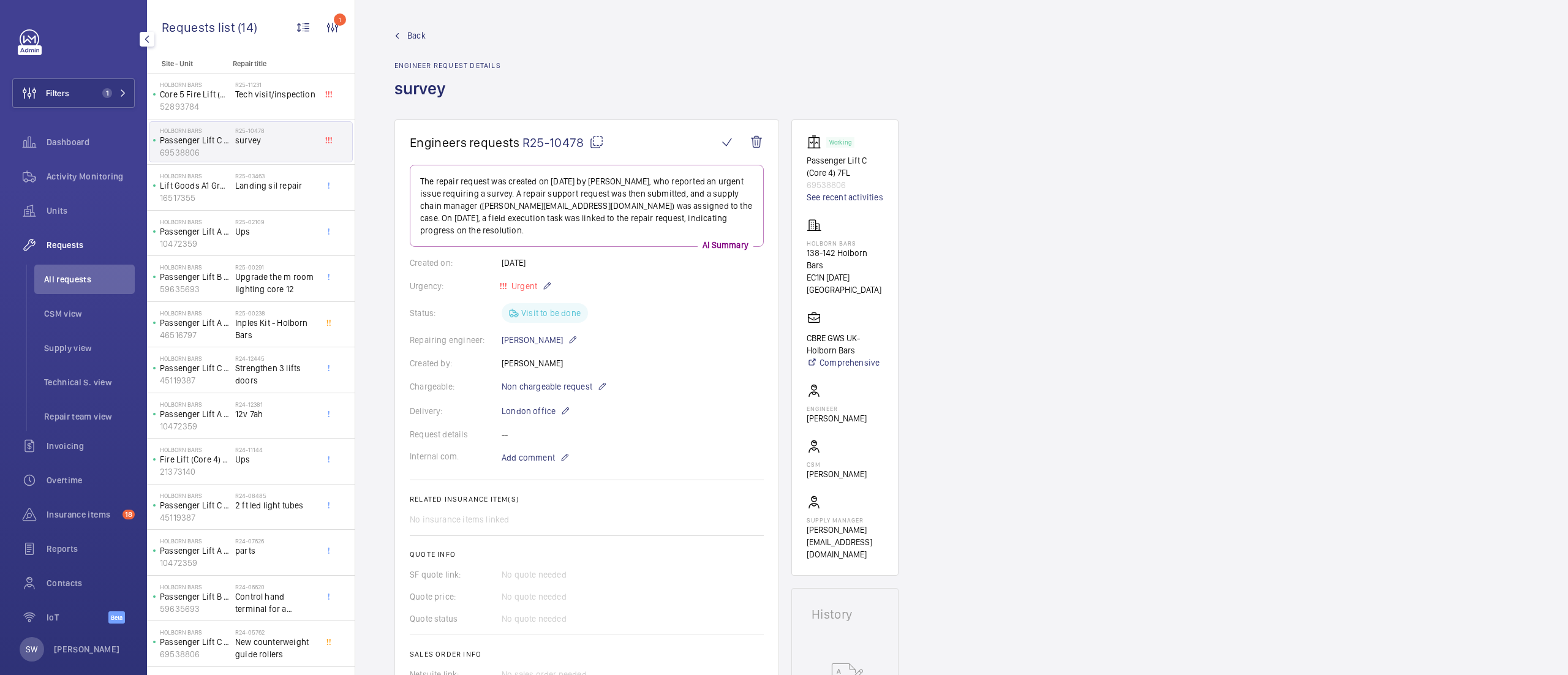
click at [596, 143] on mat-icon at bounding box center [597, 142] width 15 height 15
click at [110, 100] on button "Filters 1" at bounding box center [73, 93] width 123 height 29
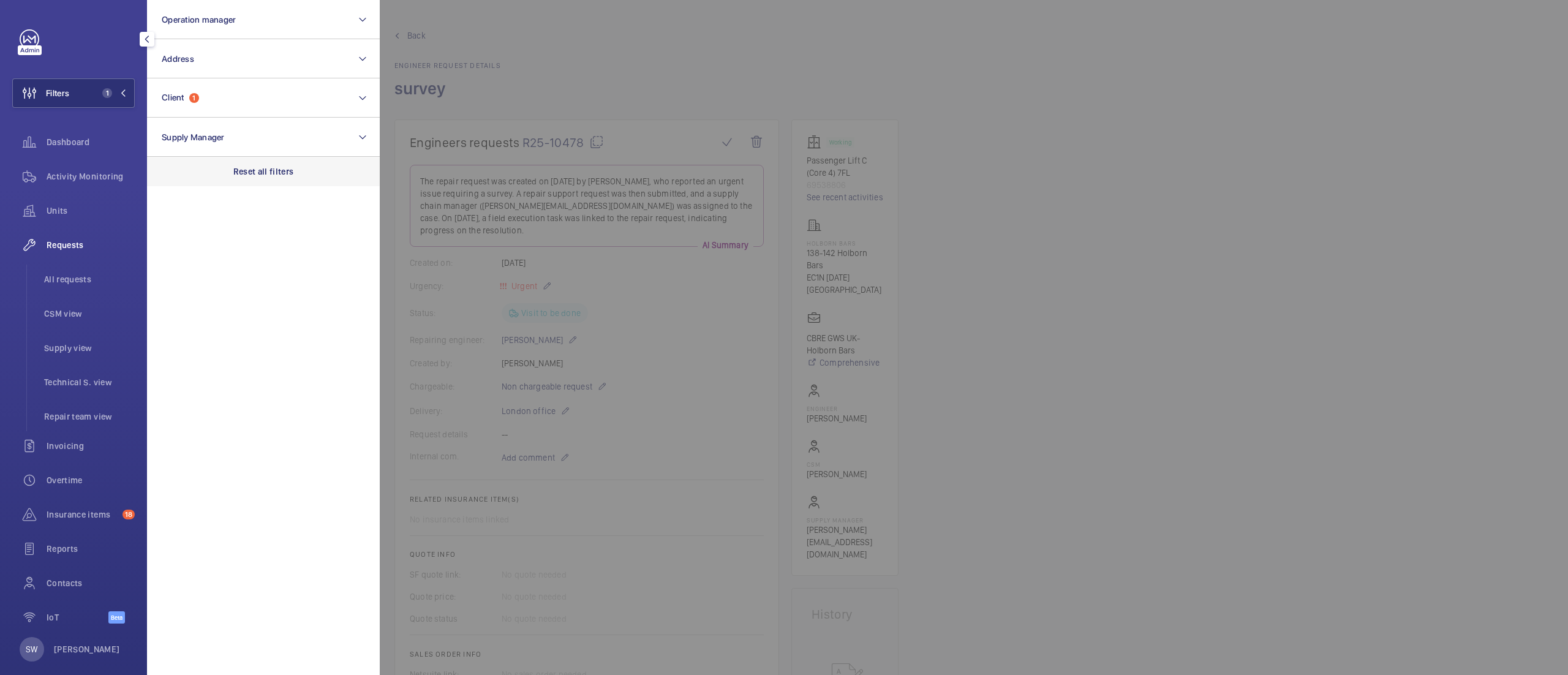
click at [307, 173] on div "Reset all filters" at bounding box center [263, 171] width 233 height 29
click at [239, 77] on button "Address" at bounding box center [263, 59] width 233 height 39
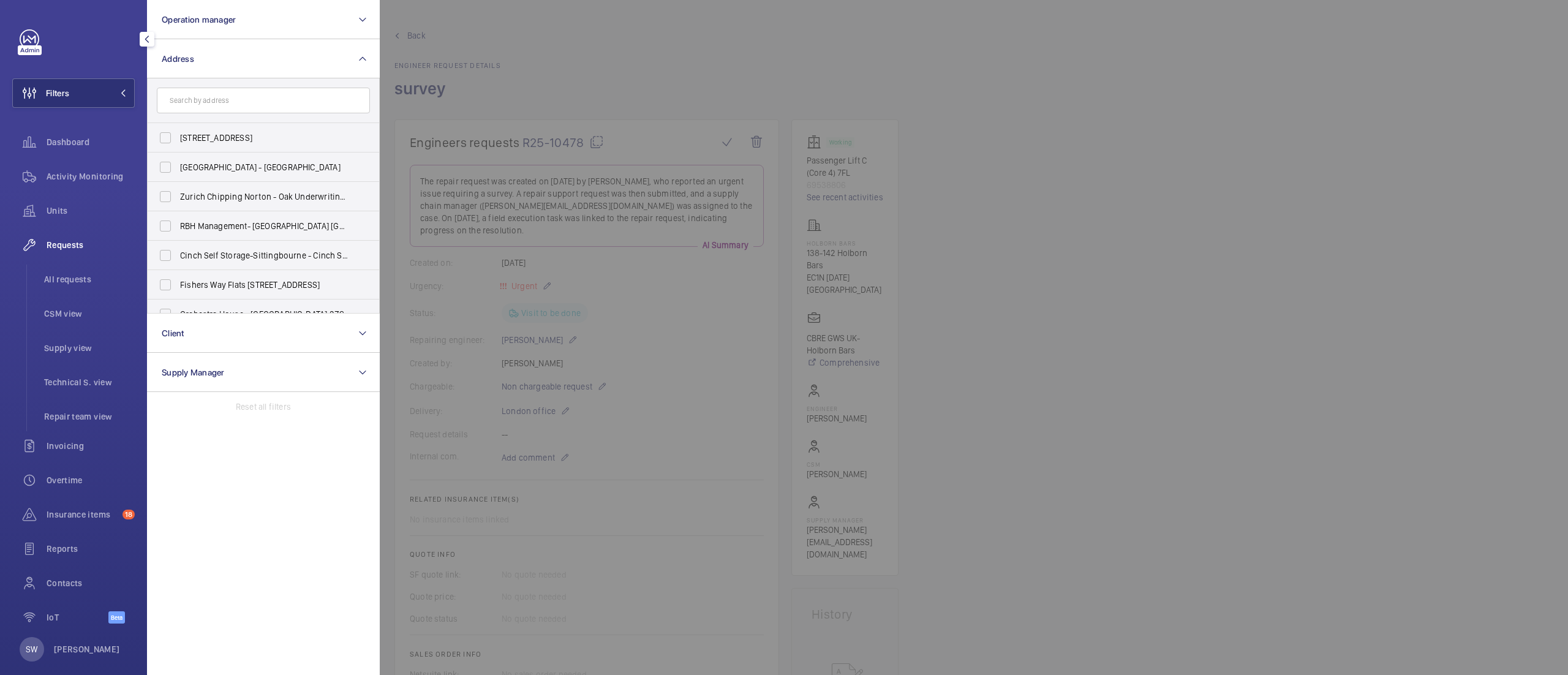
click at [244, 82] on form at bounding box center [263, 101] width 232 height 45
click at [248, 63] on button "Address" at bounding box center [263, 59] width 233 height 39
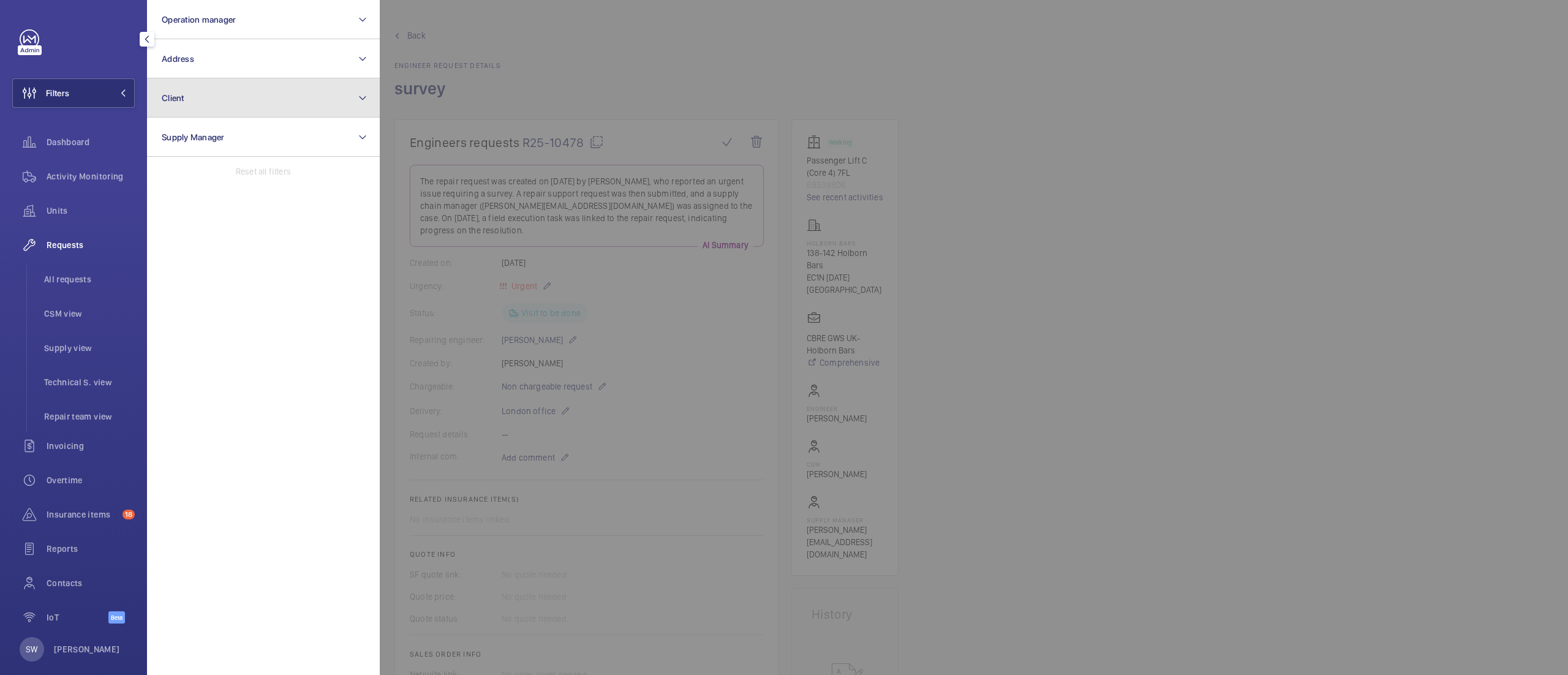
drag, startPoint x: 234, startPoint y: 91, endPoint x: 241, endPoint y: 110, distance: 20.2
click at [234, 92] on button "Client" at bounding box center [263, 98] width 233 height 39
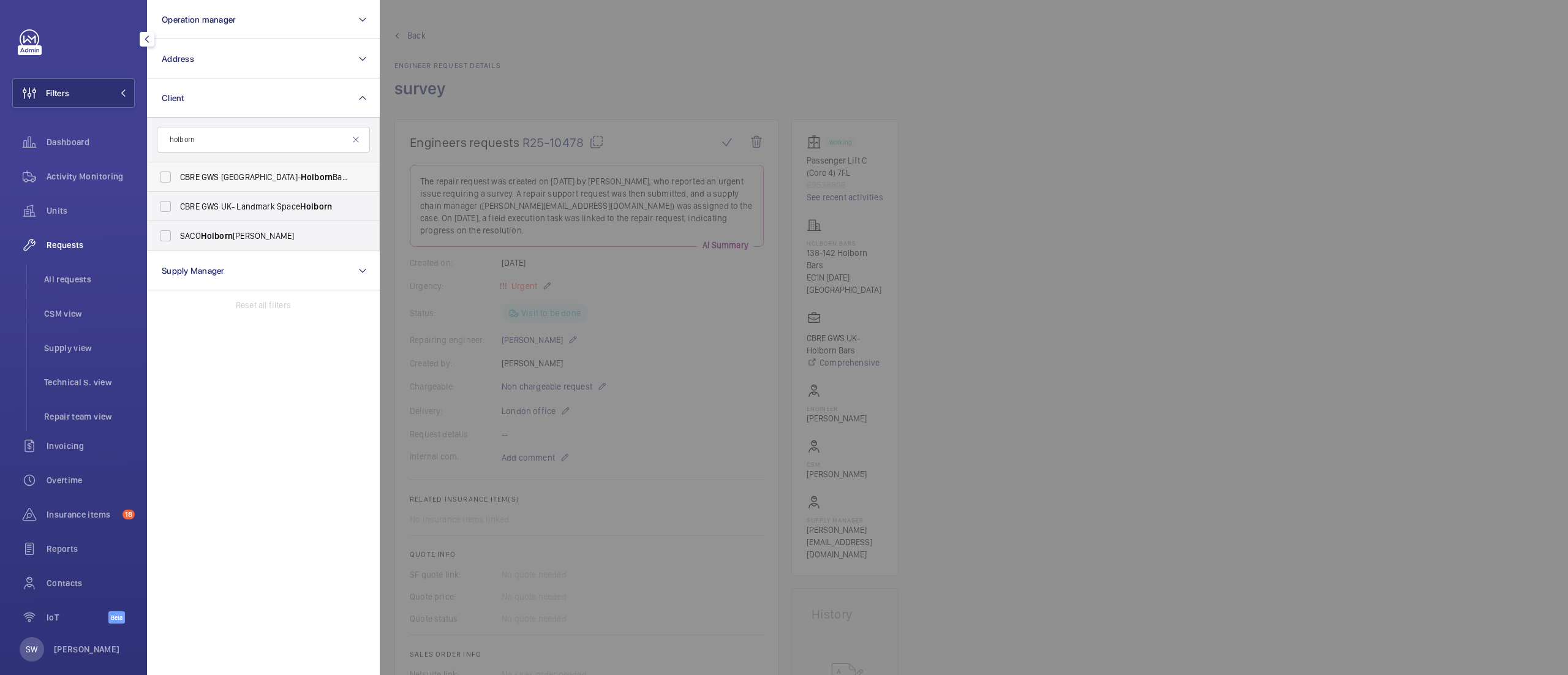
type input "holborn"
click at [228, 181] on span "CBRE GWS UK- Holborn Bars" at bounding box center [264, 177] width 169 height 12
click at [177, 181] on input "CBRE GWS UK- Holborn Bars" at bounding box center [166, 177] width 25 height 25
checkbox input "true"
click at [60, 182] on span "Activity Monitoring" at bounding box center [90, 176] width 88 height 12
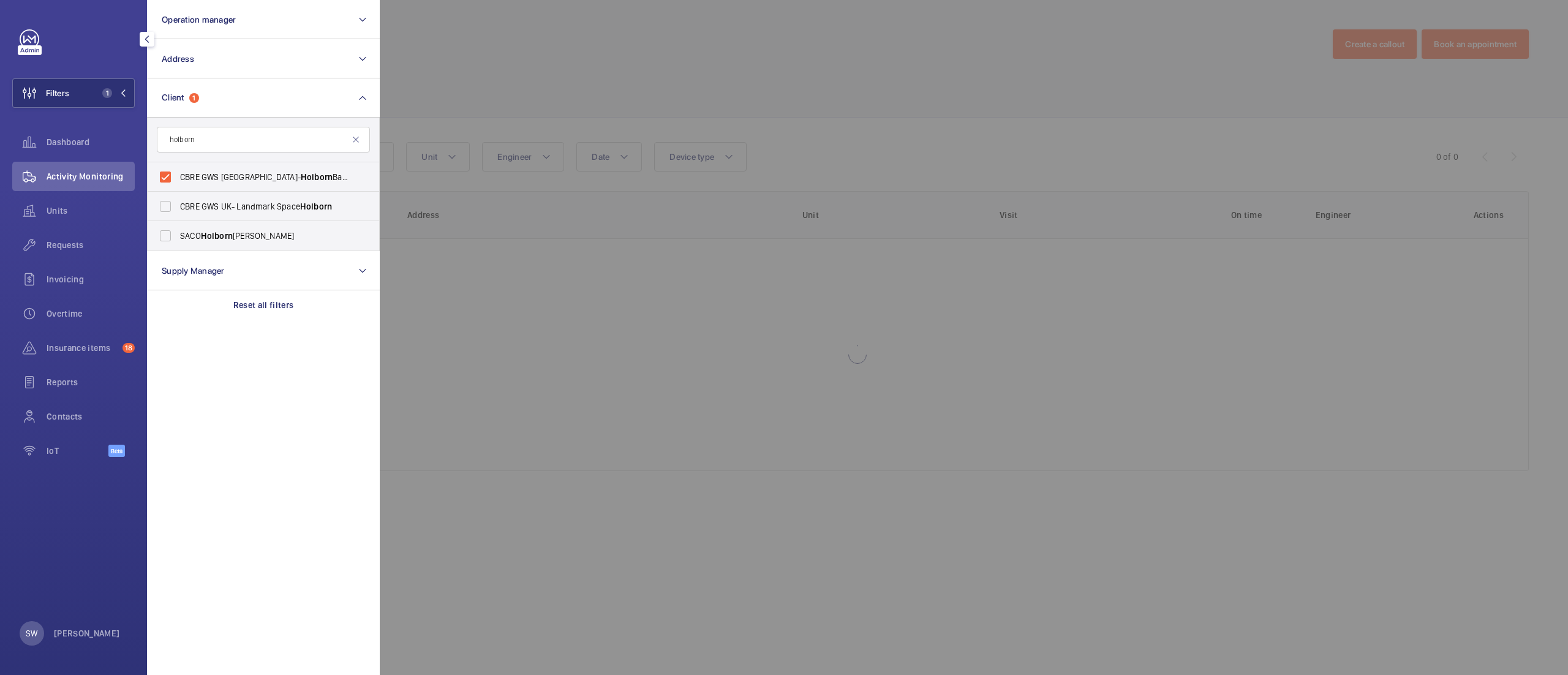
click at [924, 144] on div at bounding box center [1164, 337] width 1568 height 675
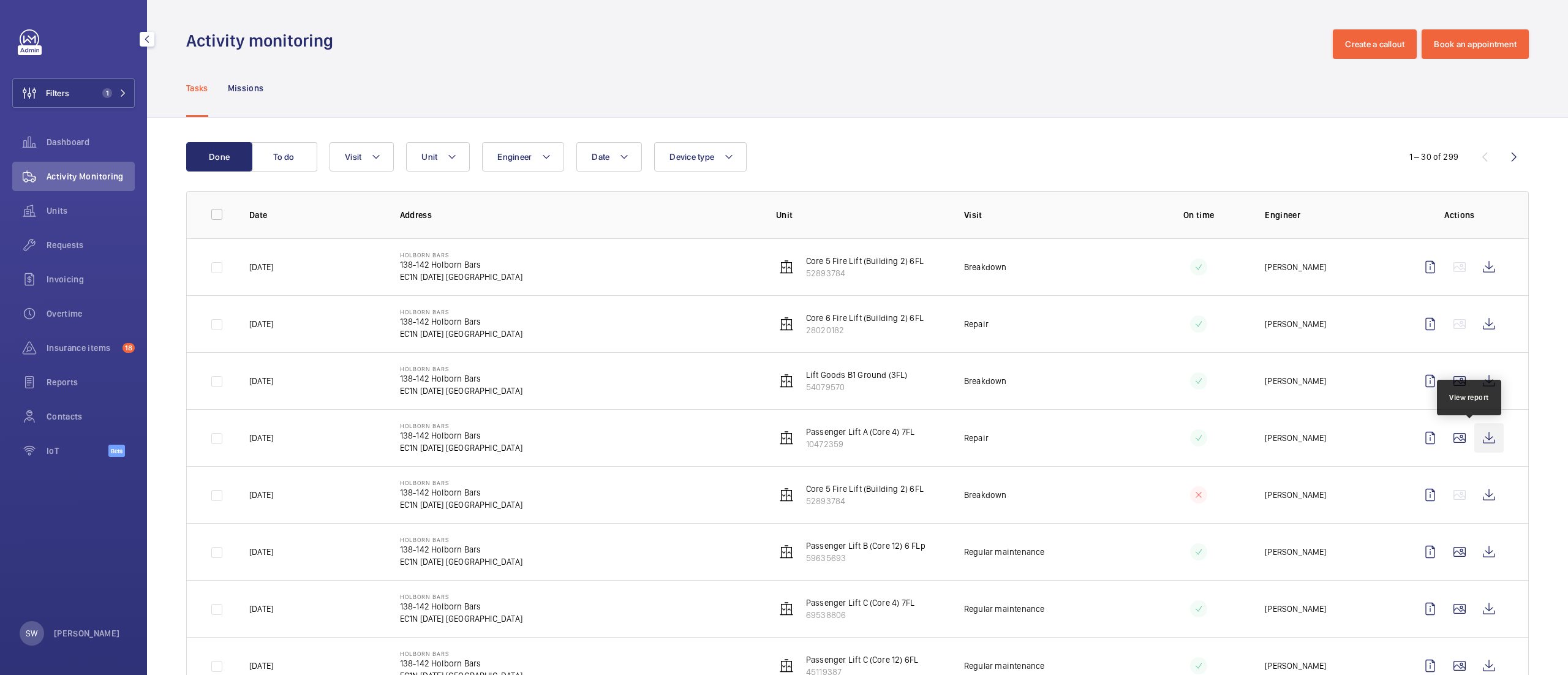
click at [1474, 437] on wm-front-icon-button at bounding box center [1489, 438] width 29 height 29
click at [82, 240] on span "Requests" at bounding box center [90, 245] width 88 height 12
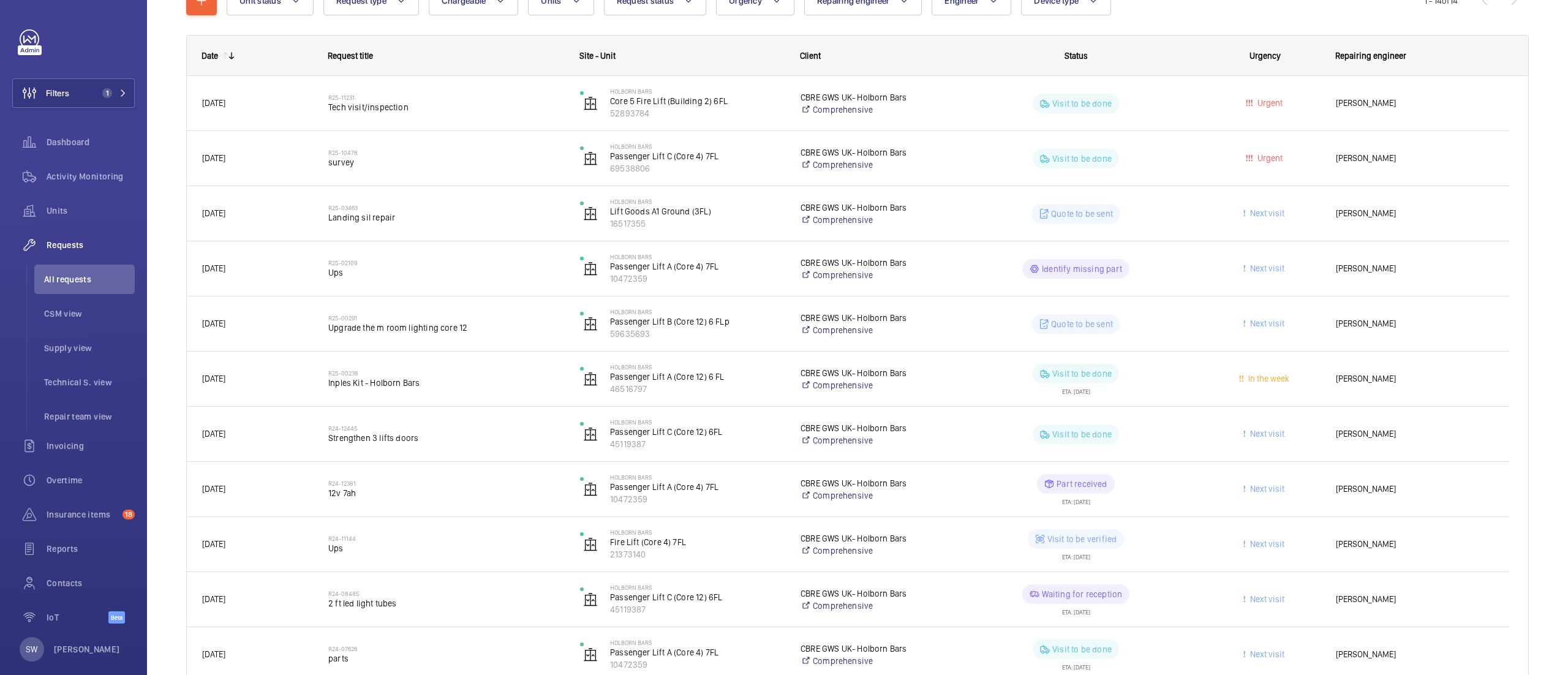
scroll to position [173, 0]
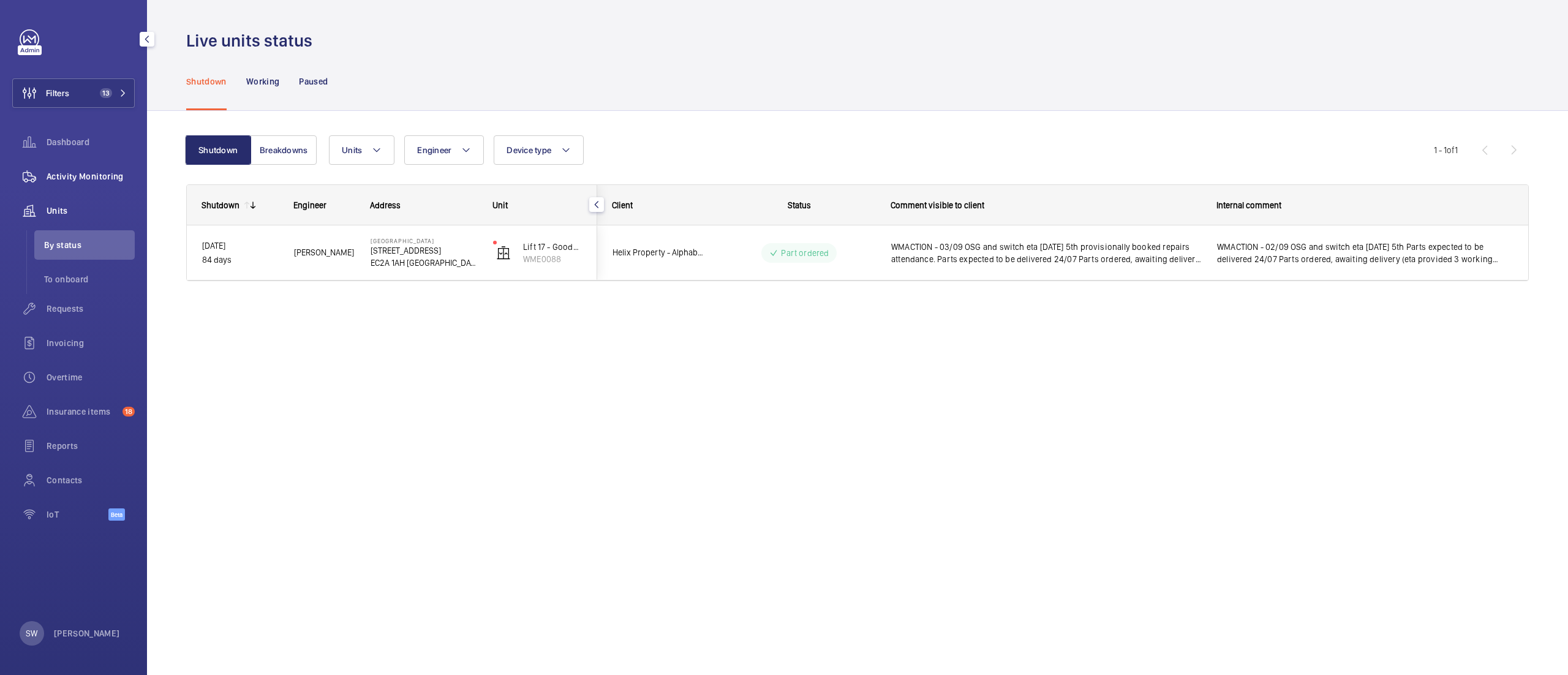
click at [91, 174] on span "Activity Monitoring" at bounding box center [90, 176] width 88 height 12
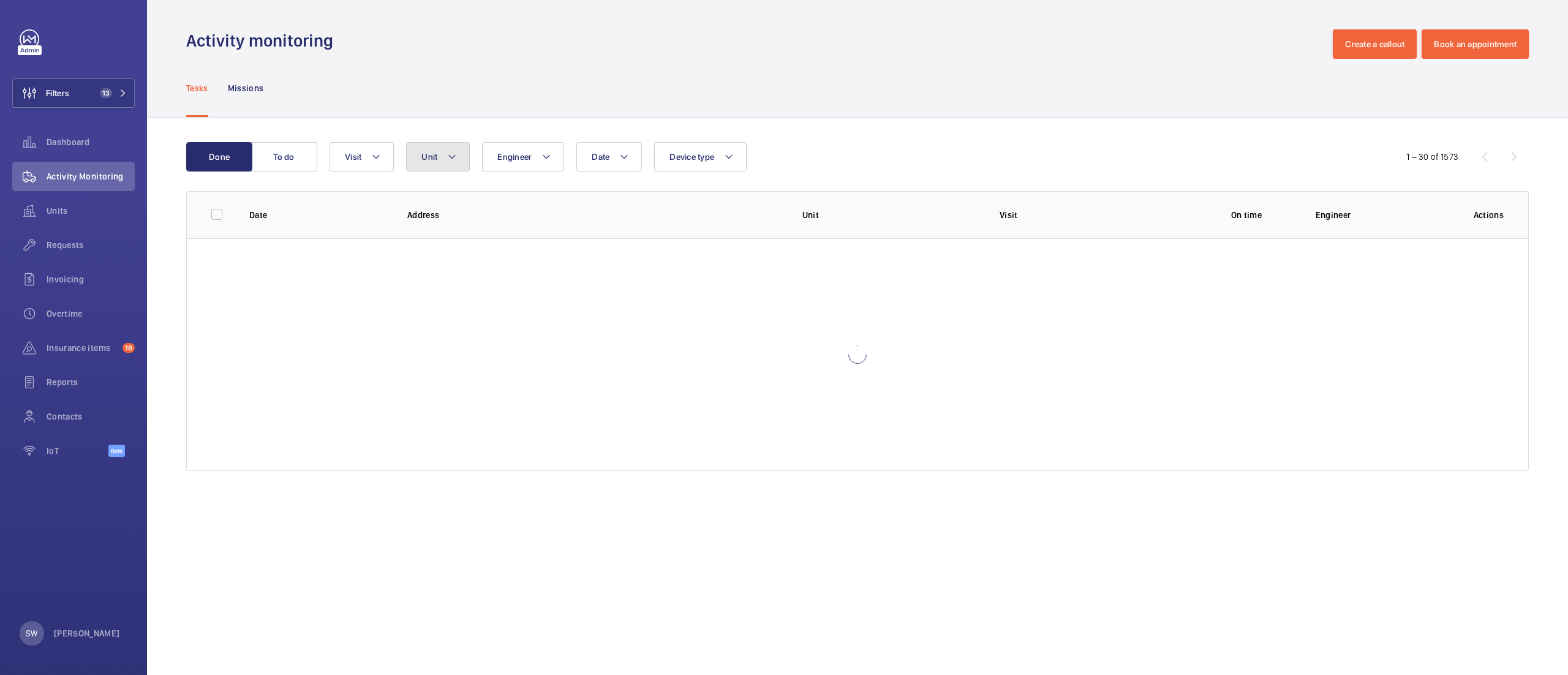
click at [447, 153] on mat-icon at bounding box center [451, 157] width 9 height 15
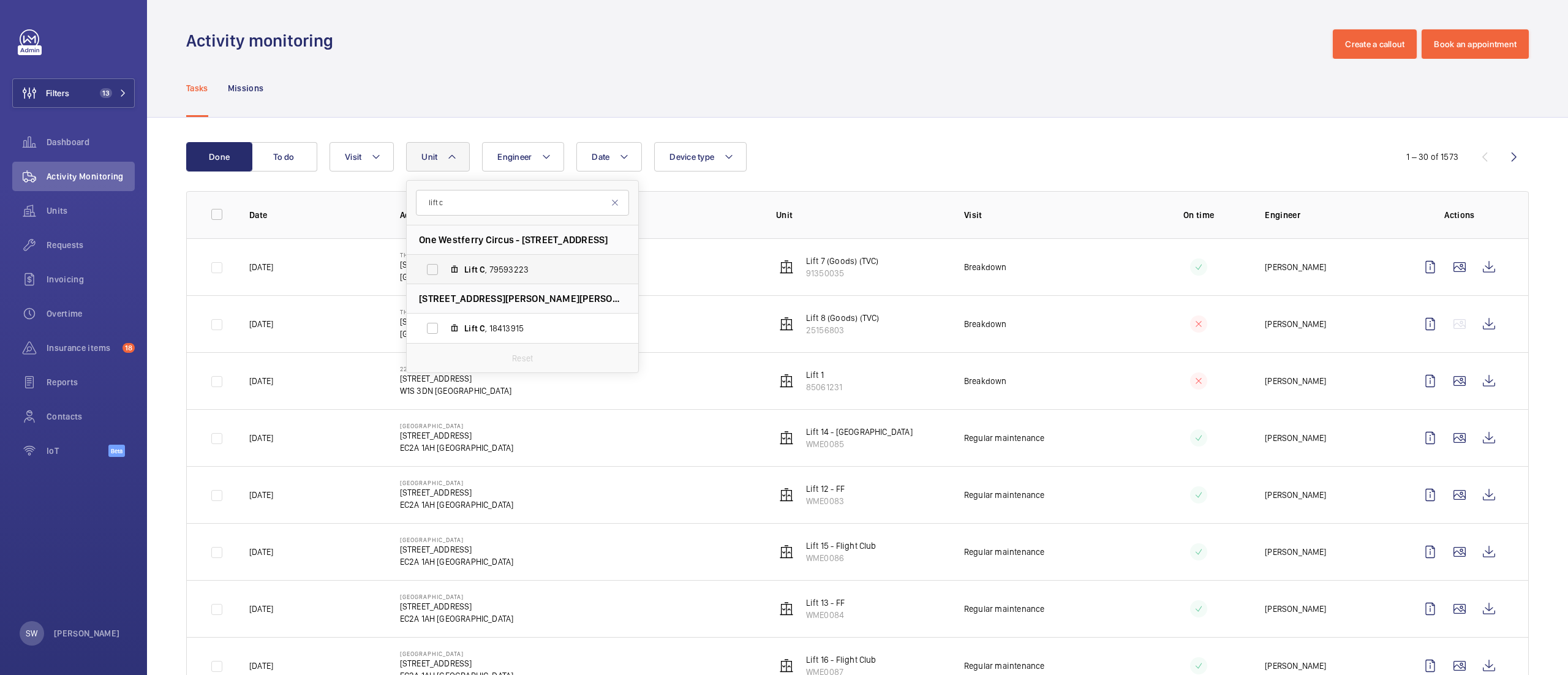
type input "lift c"
click at [528, 264] on span "Lift C , 79593223" at bounding box center [536, 269] width 142 height 12
click at [445, 264] on input "Lift C , 79593223" at bounding box center [432, 270] width 25 height 25
checkbox input "true"
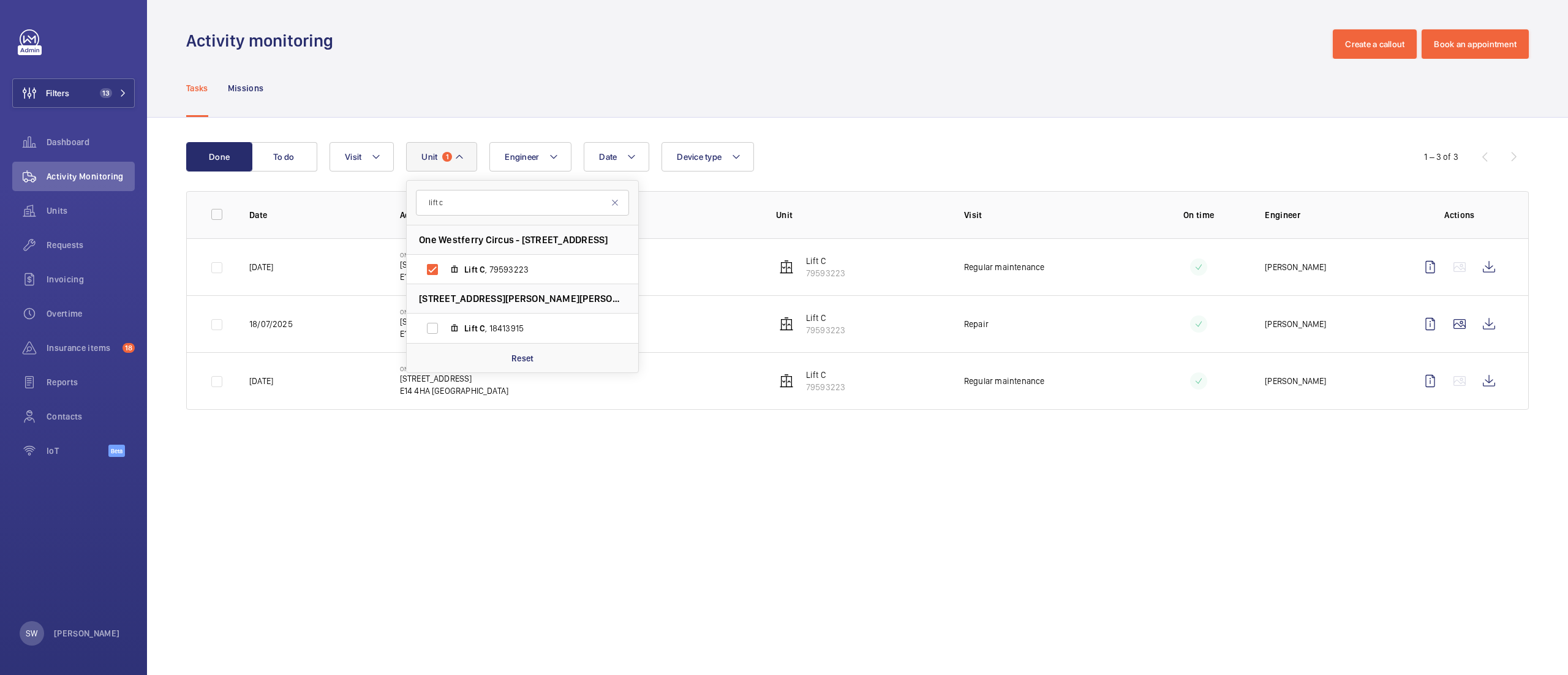
click at [1035, 182] on wm-front-table "Done To do Date Engineer Unit 1 lift c One Westferry Circus - 1 Westferry Circu…" at bounding box center [857, 276] width 1343 height 267
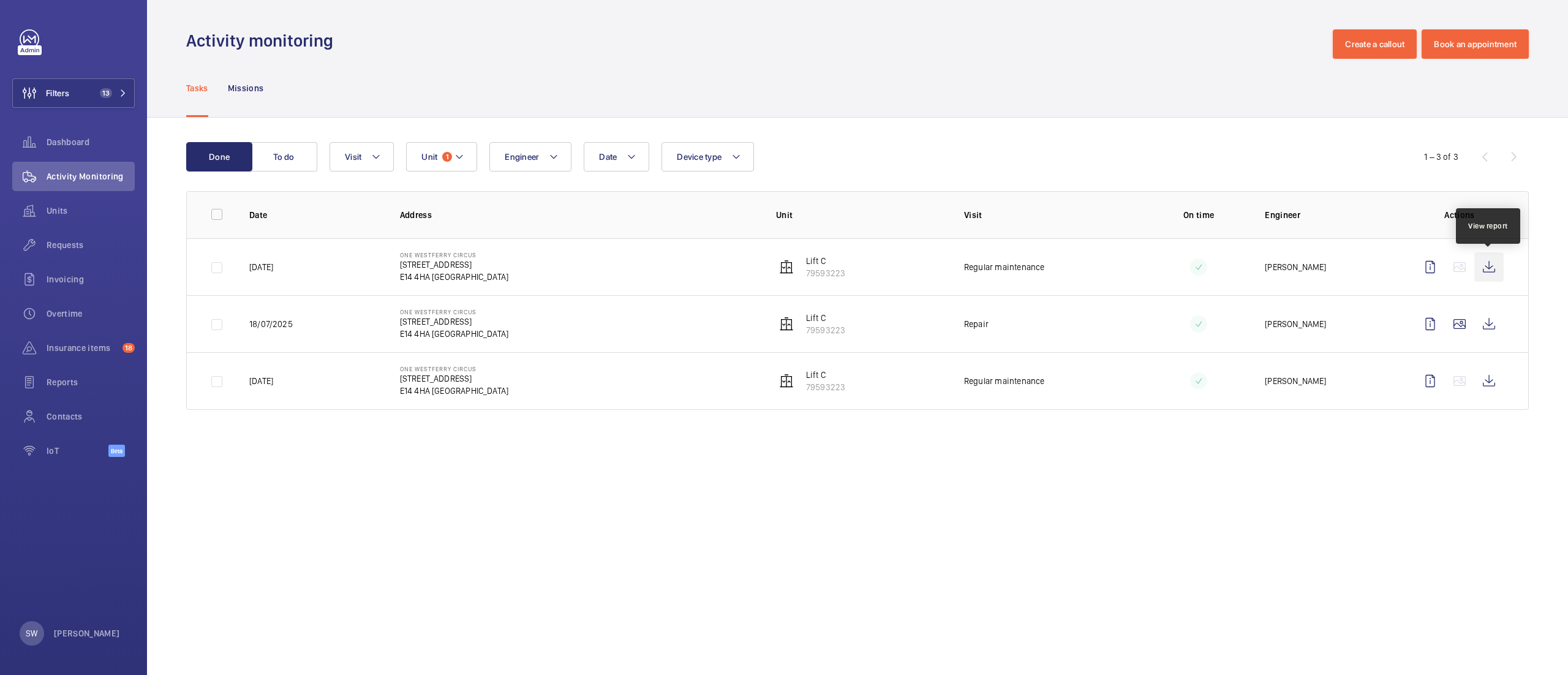
click at [1489, 269] on wm-front-icon-button at bounding box center [1489, 267] width 29 height 29
drag, startPoint x: 86, startPoint y: 206, endPoint x: 86, endPoint y: 239, distance: 33.0
click at [86, 239] on nav "Dashboard Activity Monitoring Units Requests Invoicing Overtime Insurance items…" at bounding box center [73, 299] width 123 height 343
click at [86, 238] on div "Requests" at bounding box center [73, 245] width 123 height 29
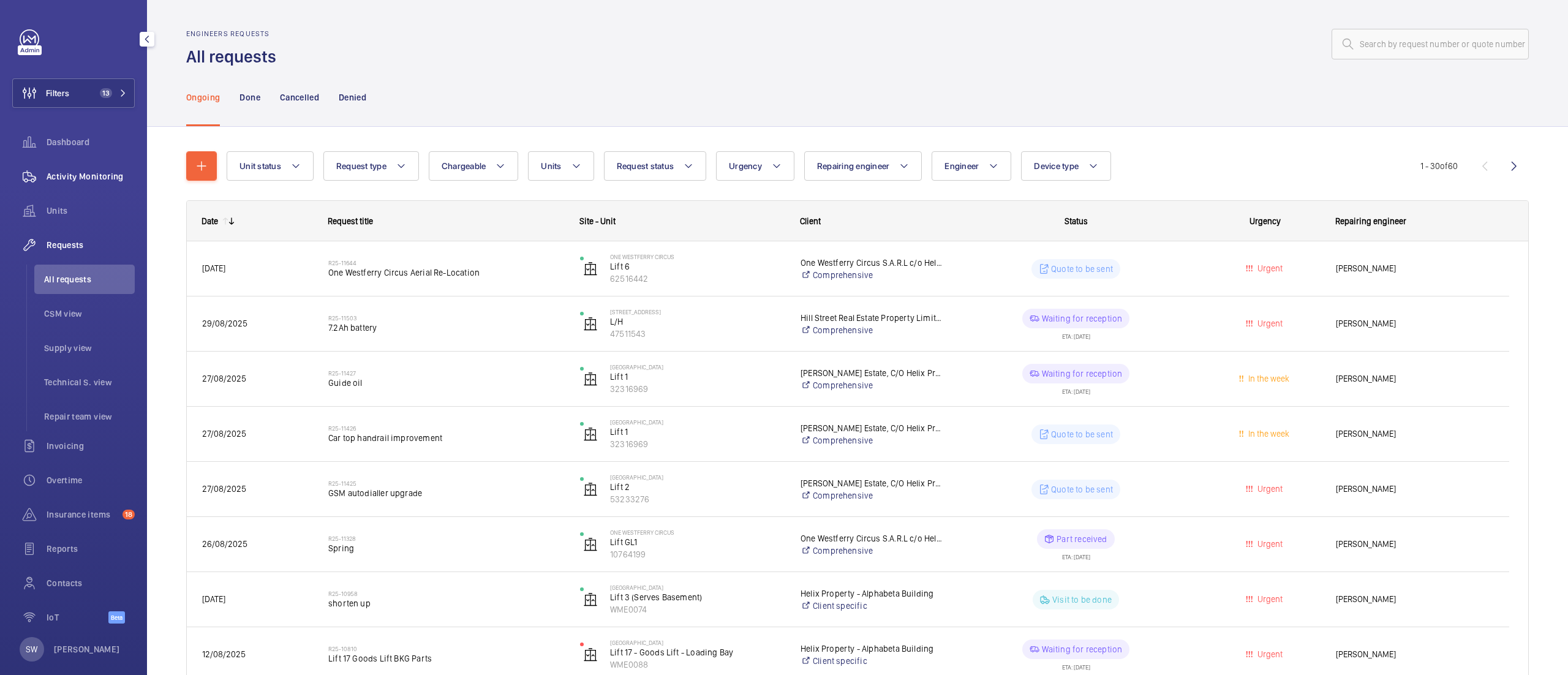
click at [96, 176] on span "Activity Monitoring" at bounding box center [90, 176] width 88 height 12
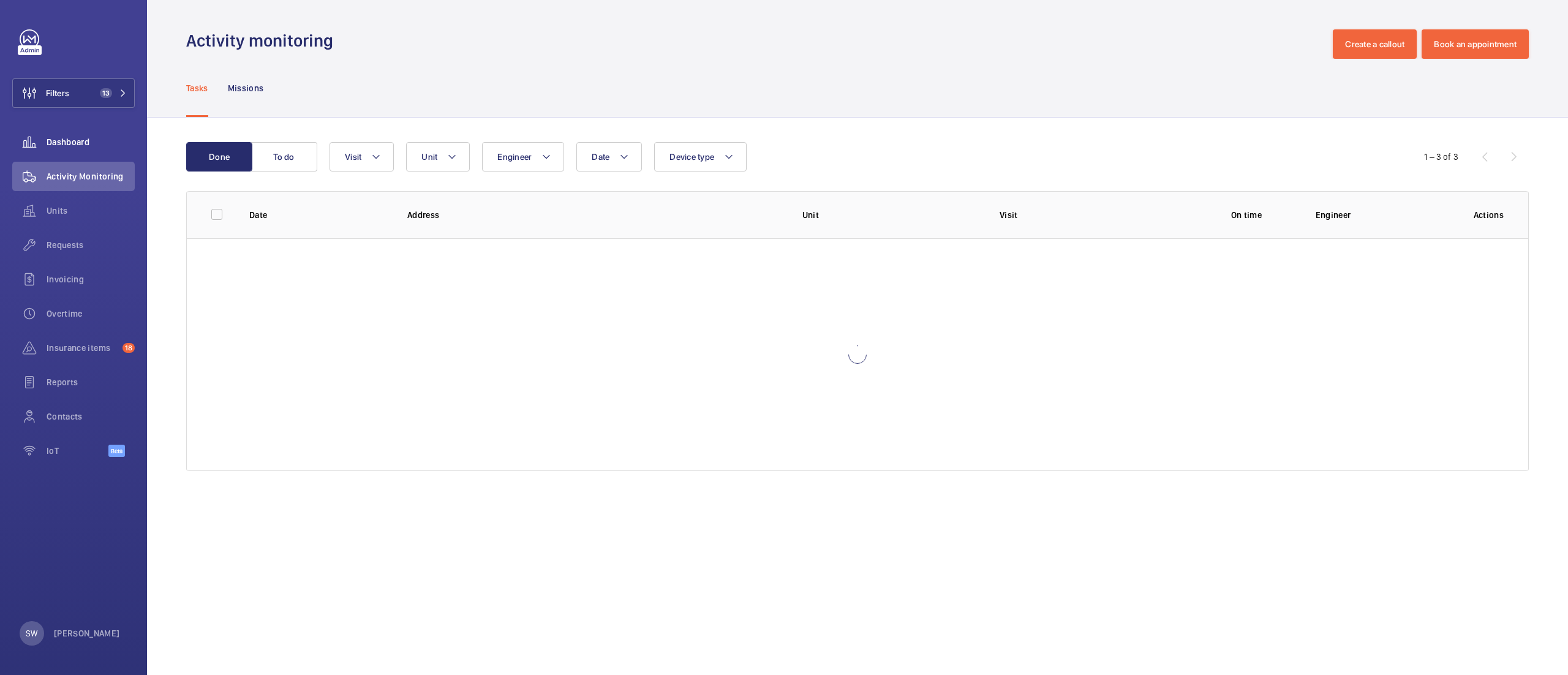
click at [76, 129] on div "Dashboard" at bounding box center [73, 142] width 123 height 29
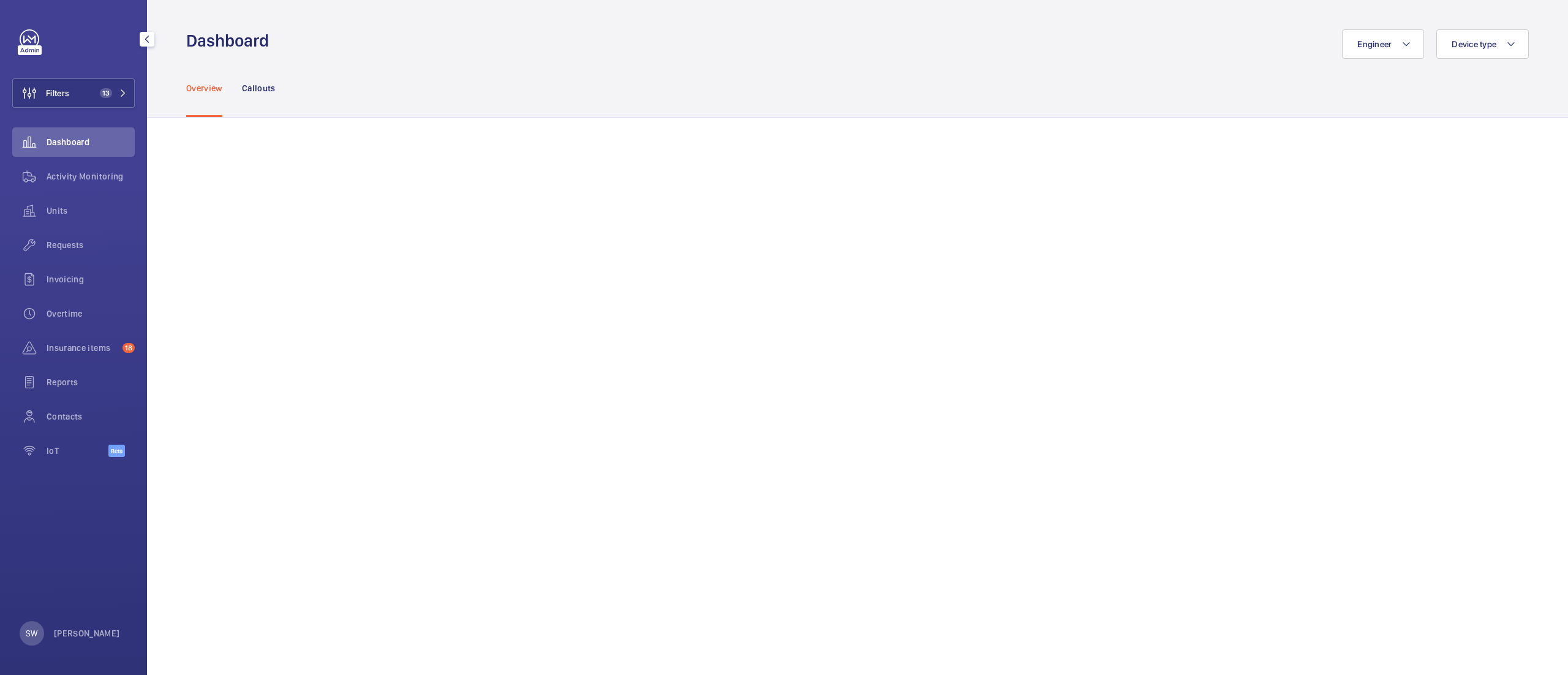
click at [74, 137] on span "Dashboard" at bounding box center [90, 142] width 88 height 12
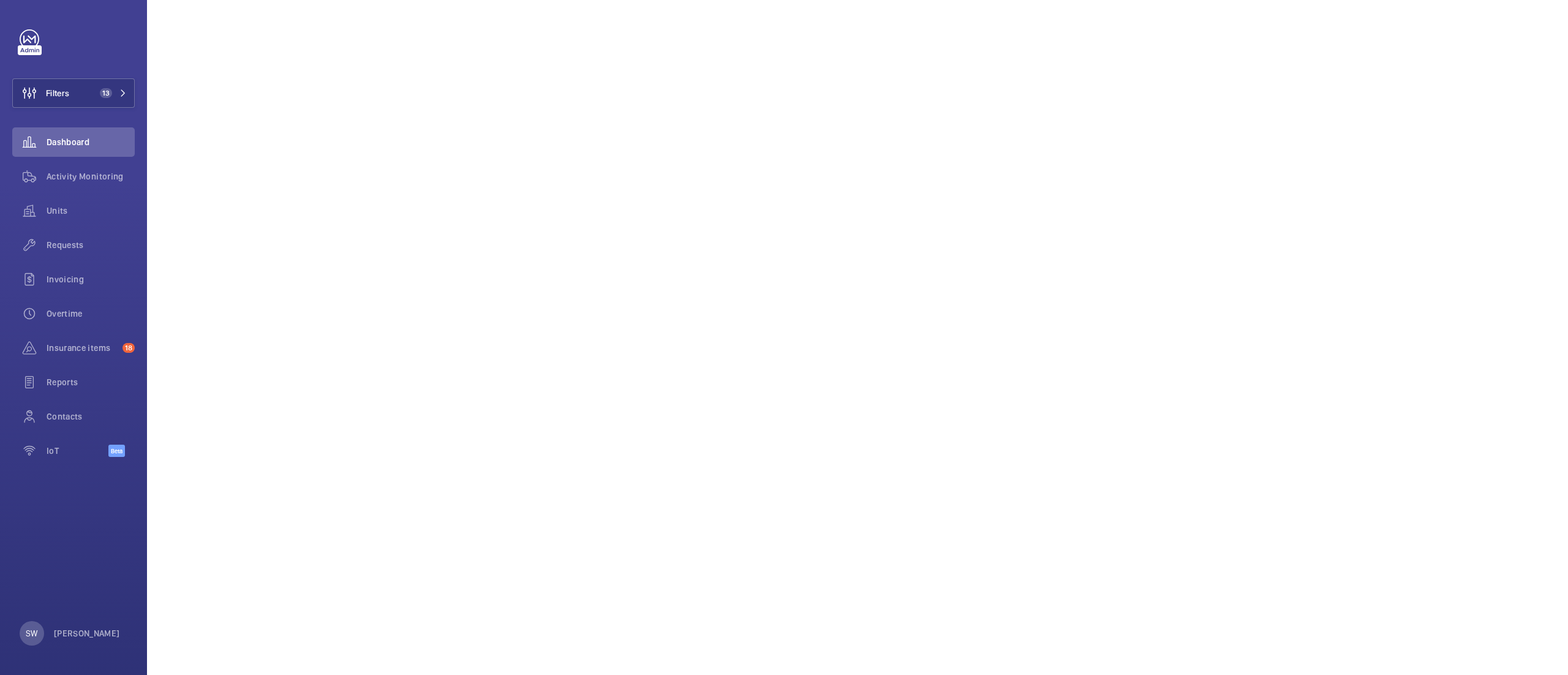
scroll to position [621, 0]
click at [57, 349] on span "Insurance items" at bounding box center [82, 347] width 71 height 12
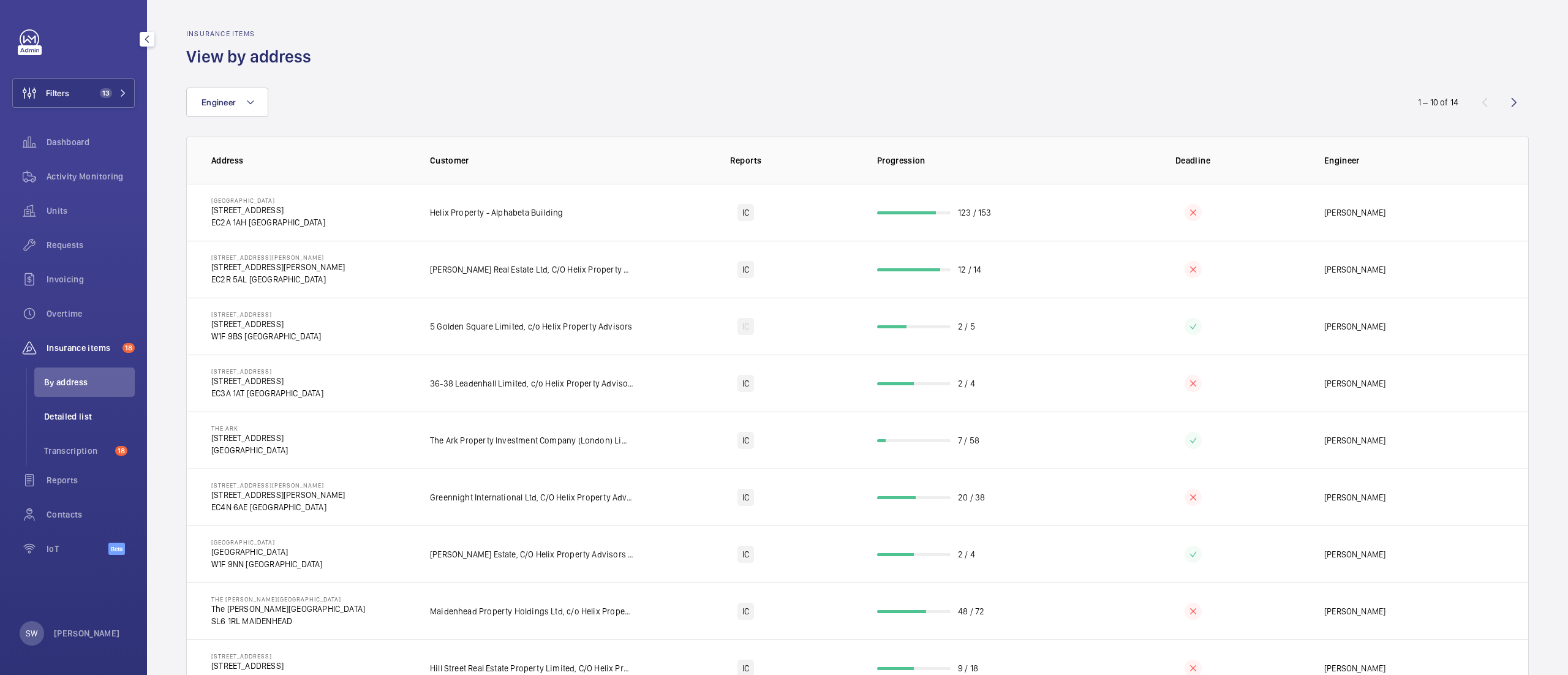
click at [91, 411] on span "Detailed list" at bounding box center [89, 416] width 91 height 12
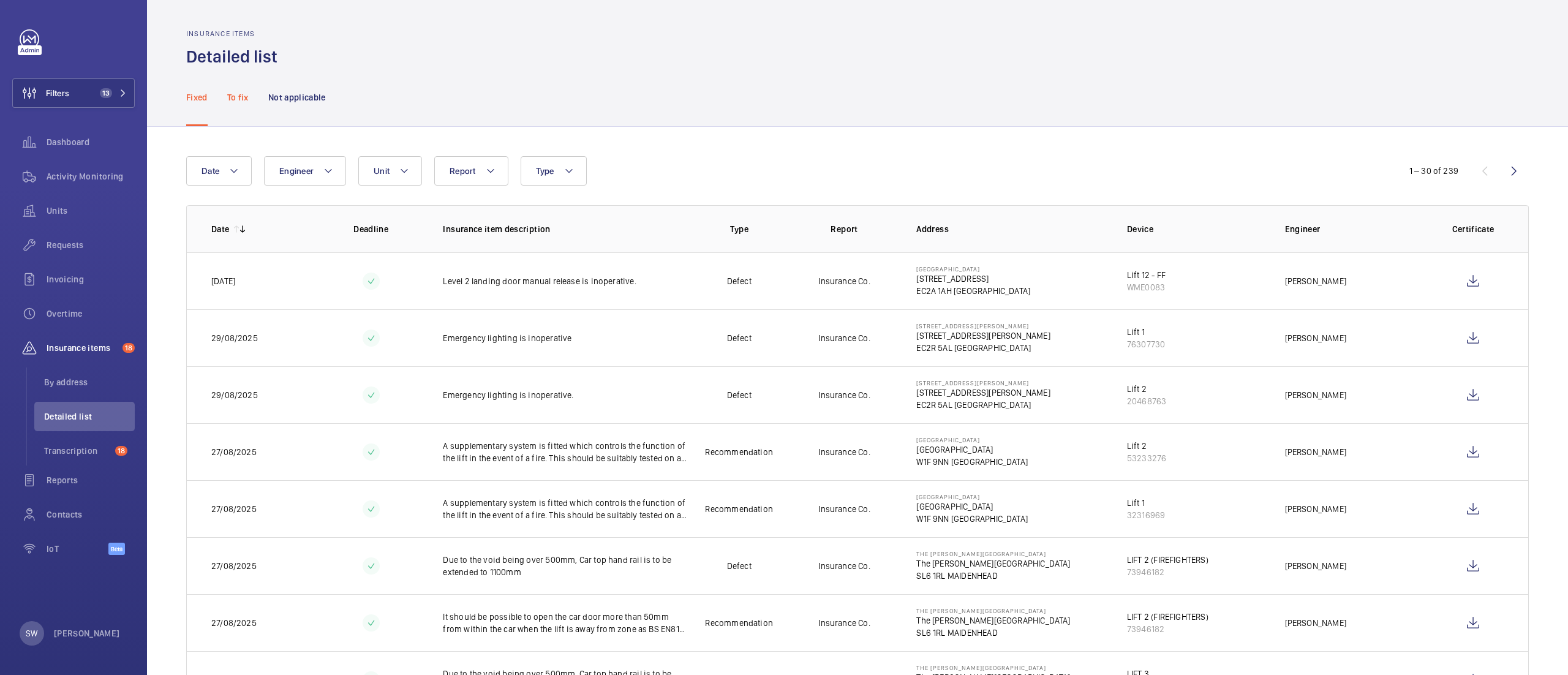
click at [236, 95] on p "To fix" at bounding box center [238, 97] width 22 height 12
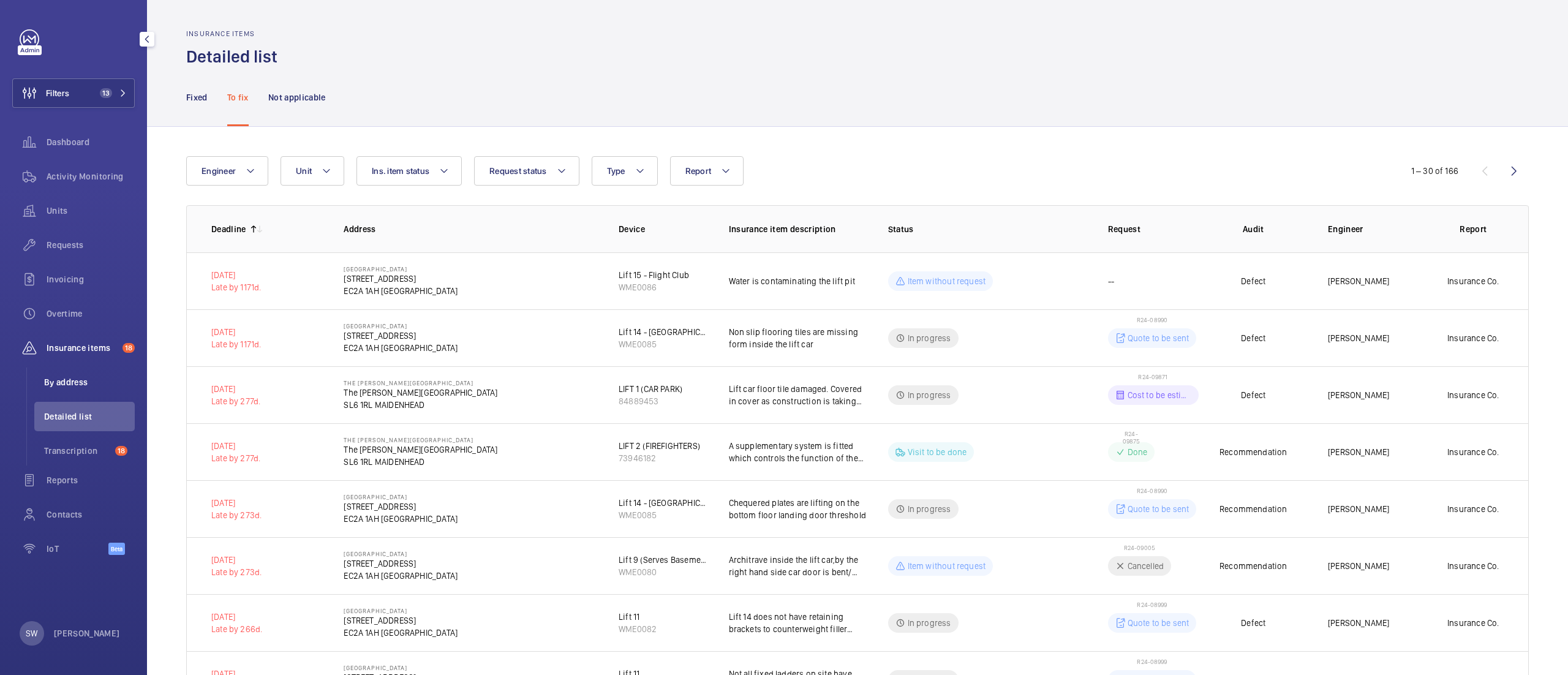
click at [101, 376] on span "By address" at bounding box center [89, 382] width 91 height 12
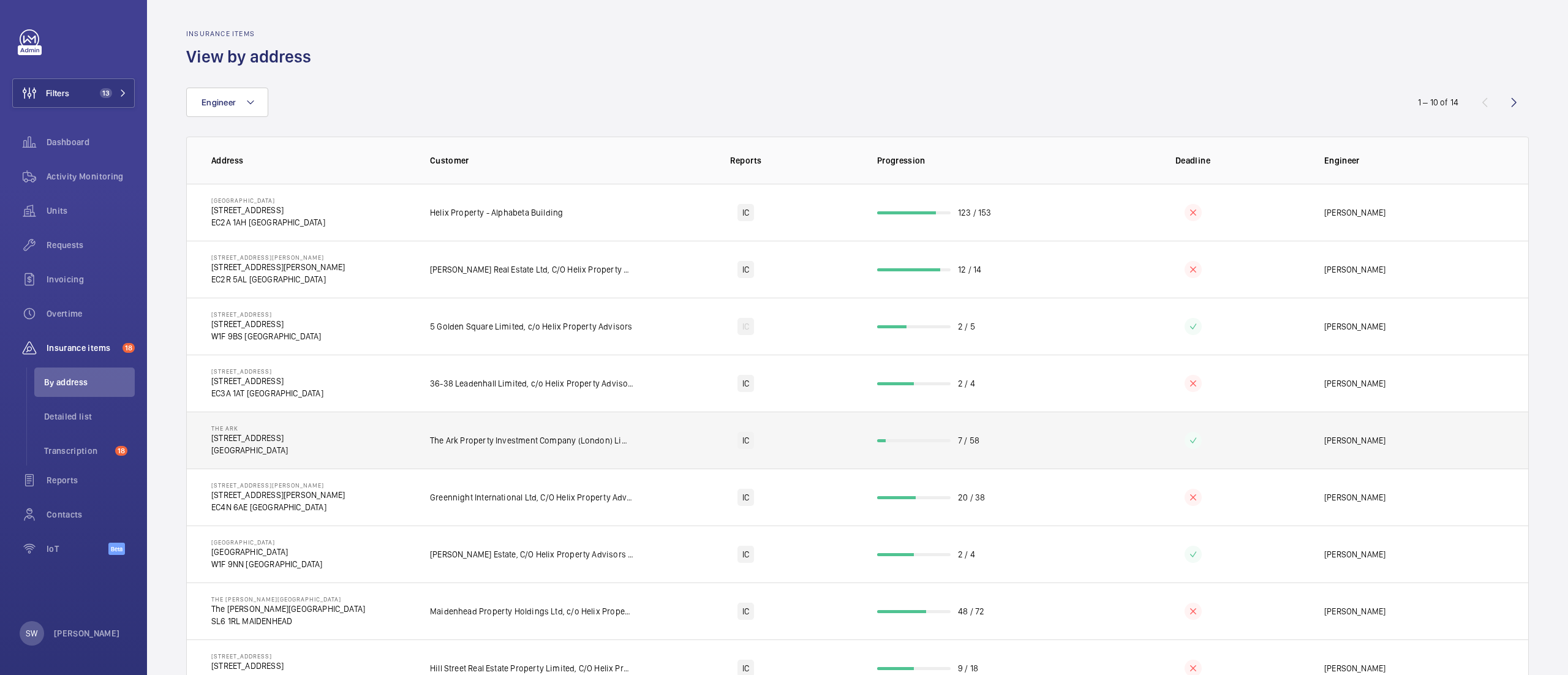
click at [881, 442] on wm-front-progress-bar at bounding box center [913, 440] width 73 height 3
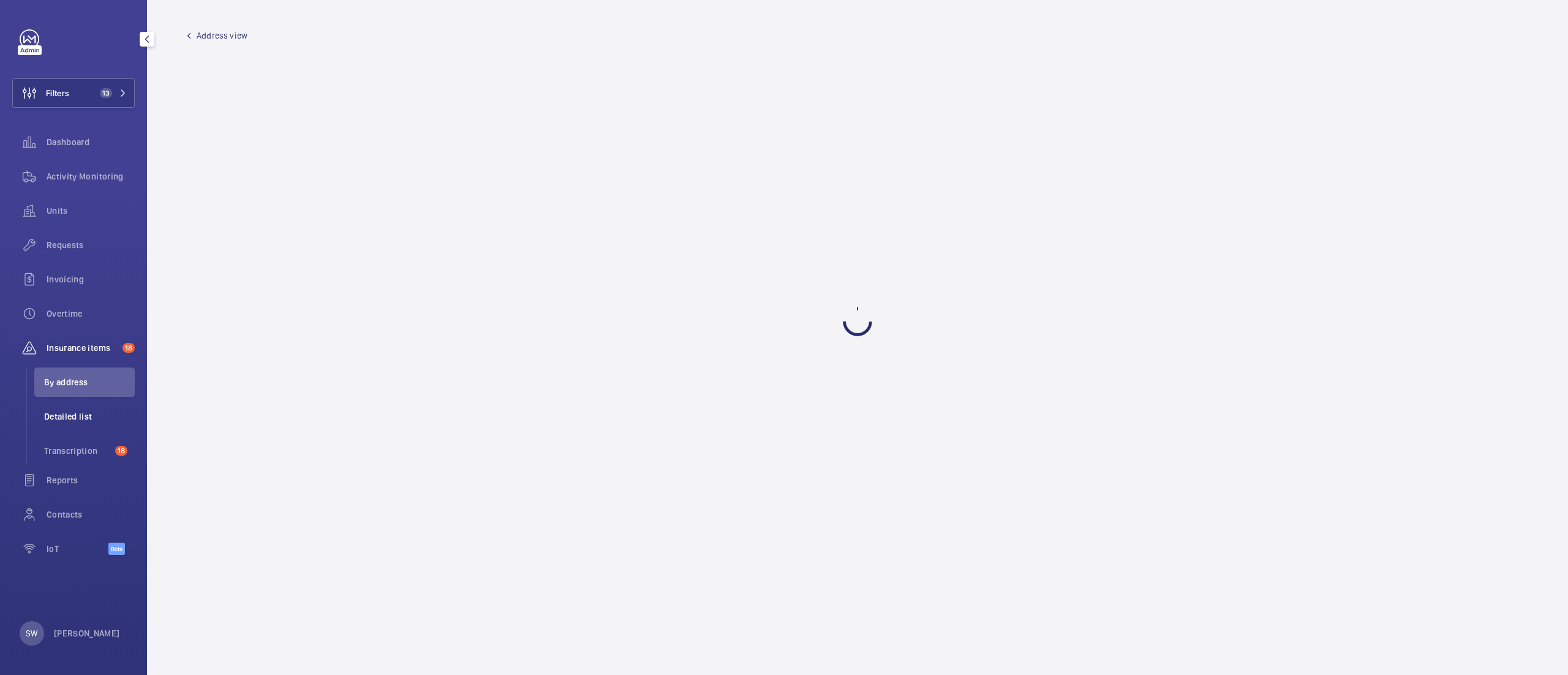
click at [82, 411] on span "Detailed list" at bounding box center [89, 416] width 91 height 12
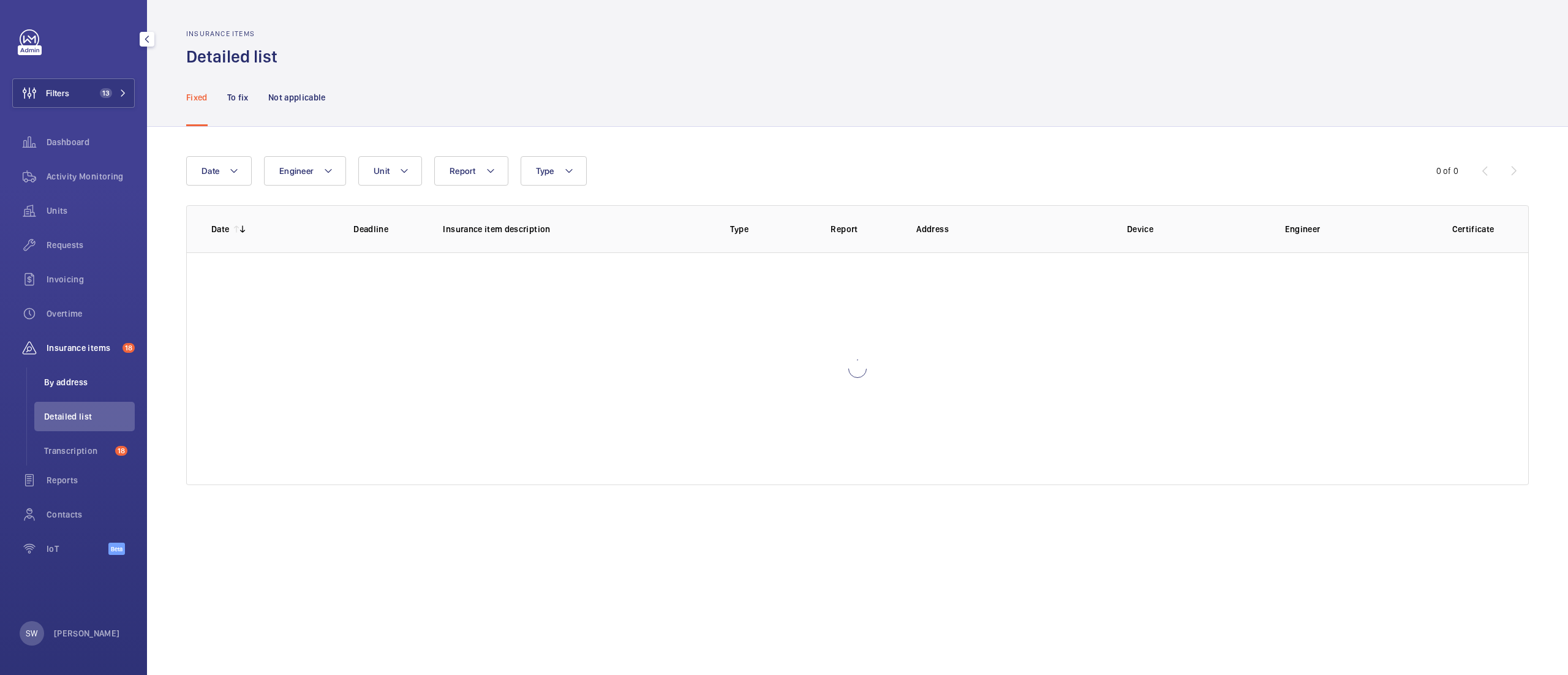
click at [84, 381] on span "By address" at bounding box center [89, 382] width 91 height 12
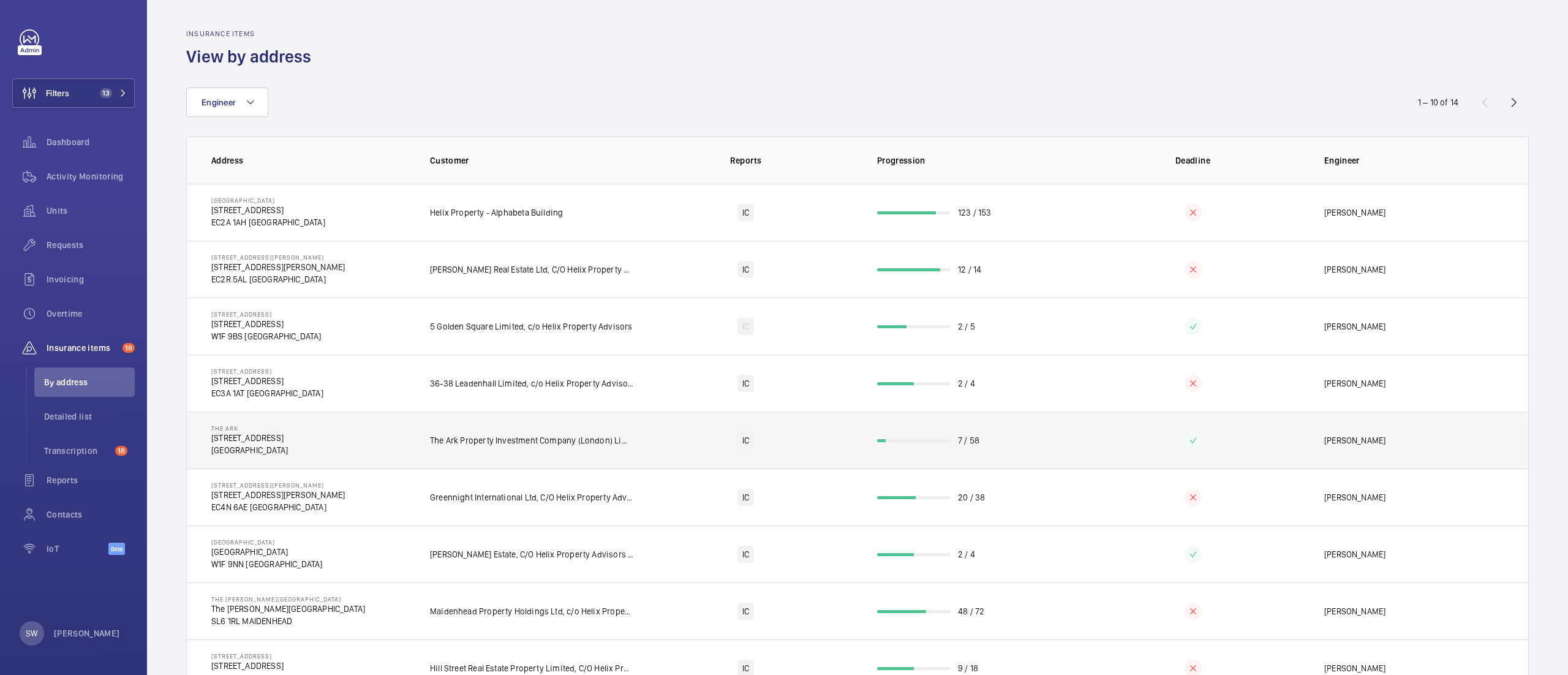
click at [697, 436] on td "IC" at bounding box center [746, 440] width 224 height 57
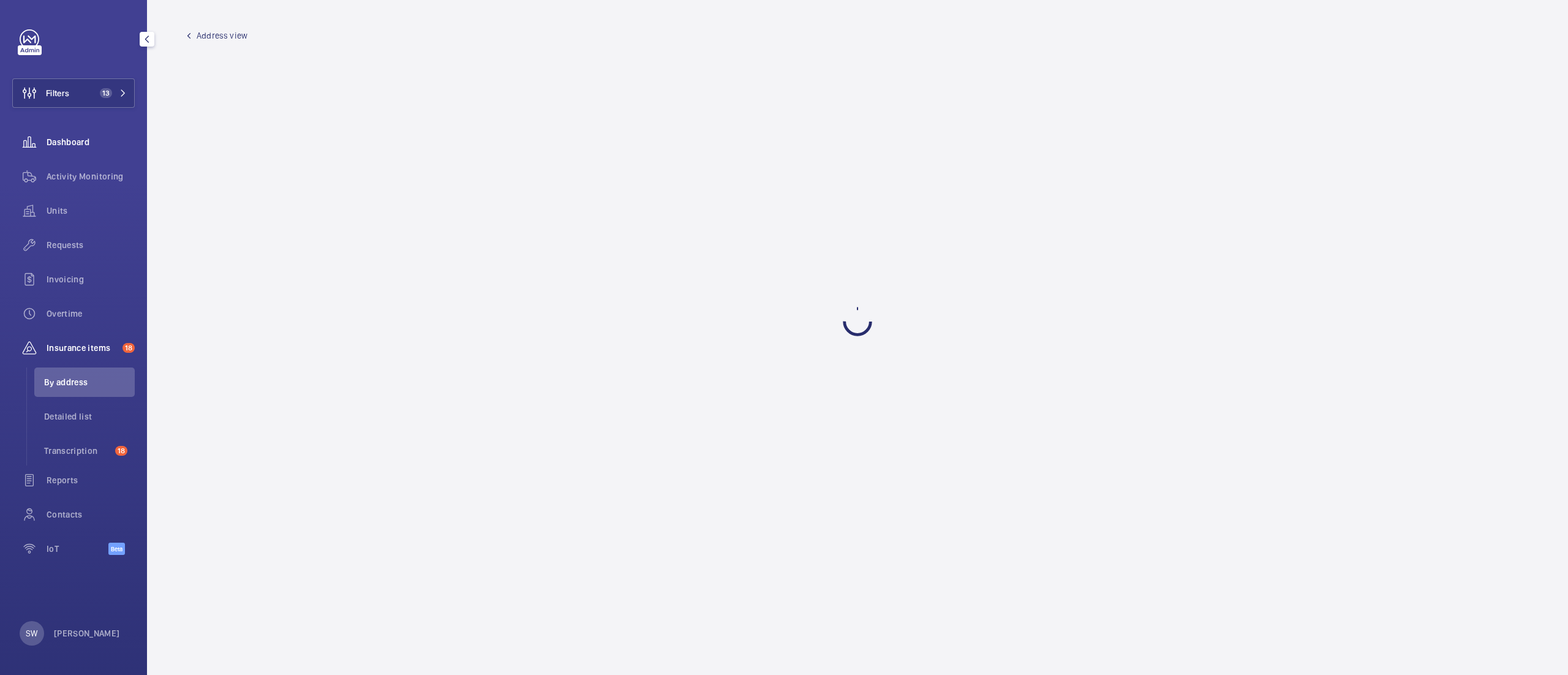
click at [88, 132] on div "Dashboard" at bounding box center [73, 142] width 123 height 29
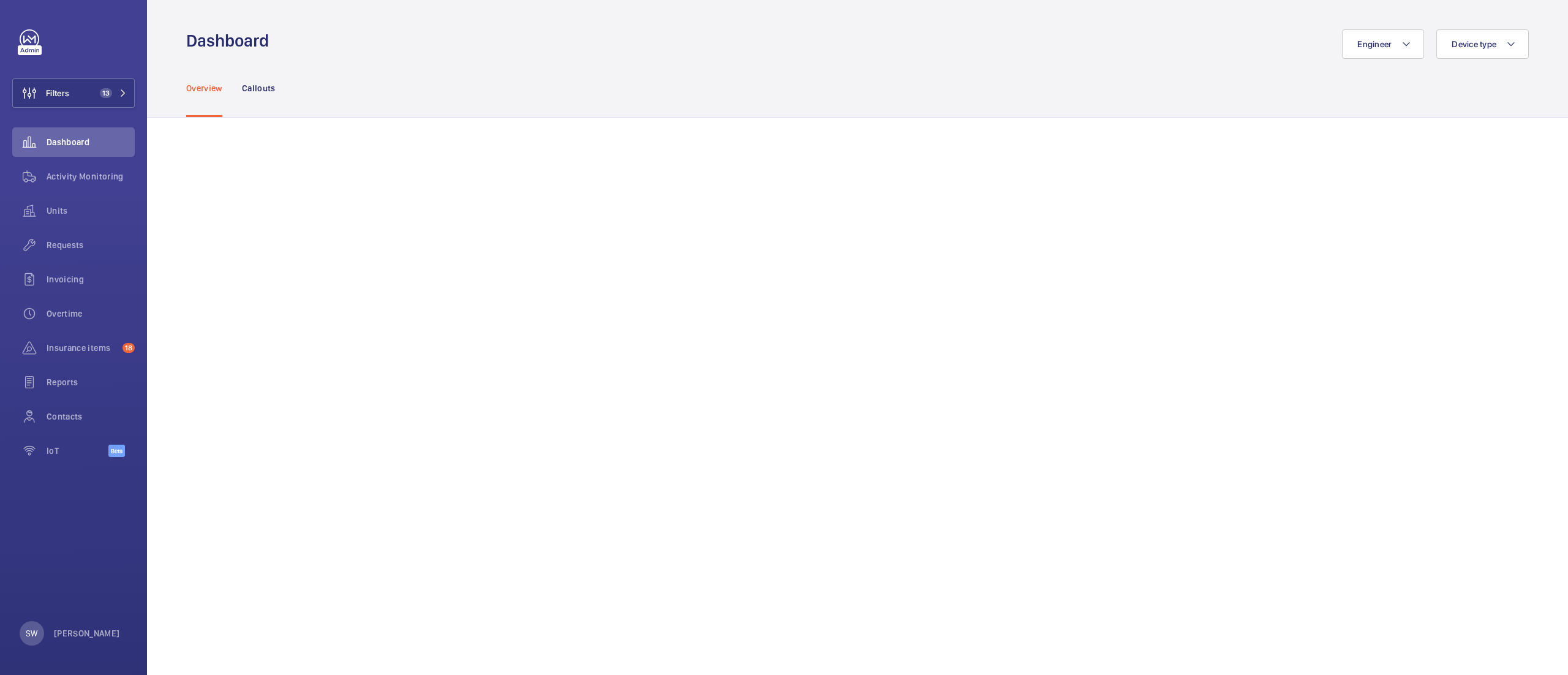
scroll to position [39, 0]
